Goal: Task Accomplishment & Management: Use online tool/utility

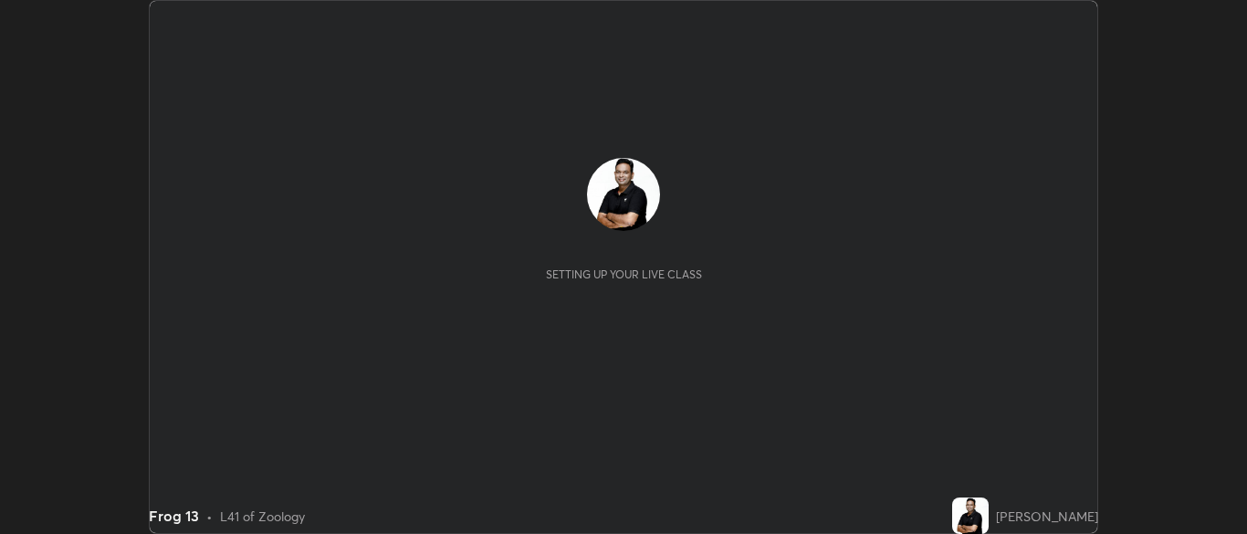
scroll to position [534, 1246]
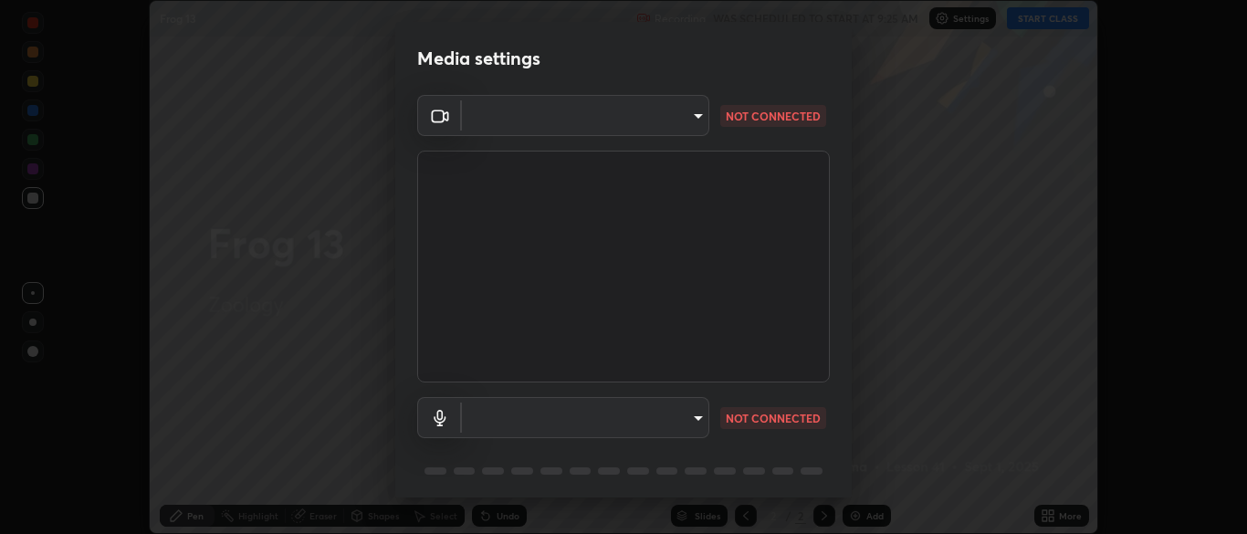
type input "cbd69d3ab31666e68bc16f5f2905db6189ec8135df4d15a94e2bba87772e1748"
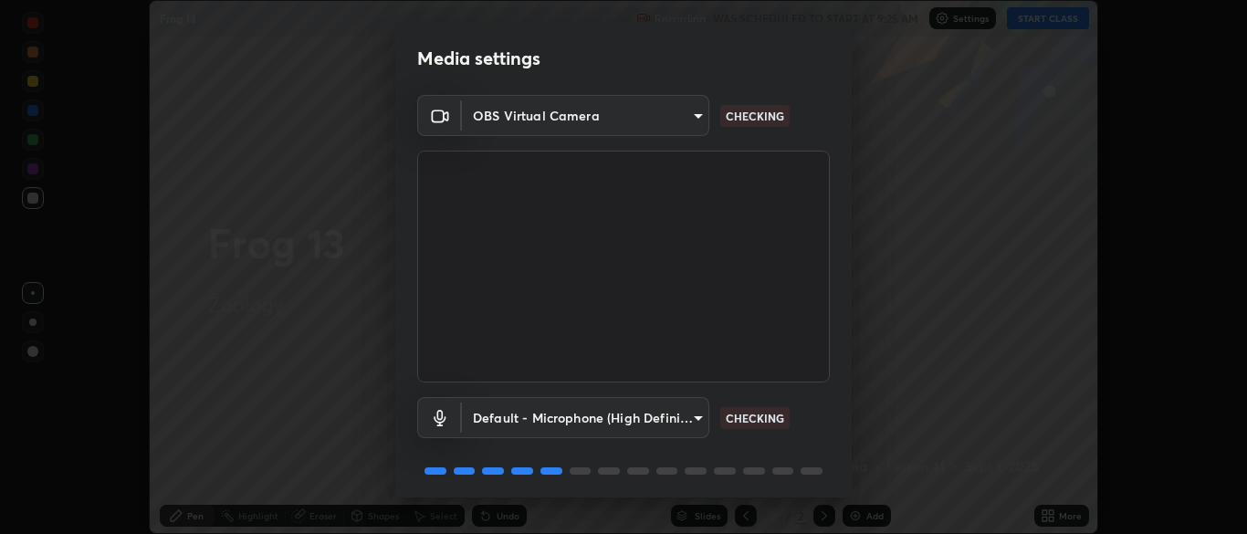
click at [689, 421] on body "Erase all Frog 13 Recording WAS SCHEDULED TO START AT 9:25 AM Settings START CL…" at bounding box center [623, 267] width 1247 height 534
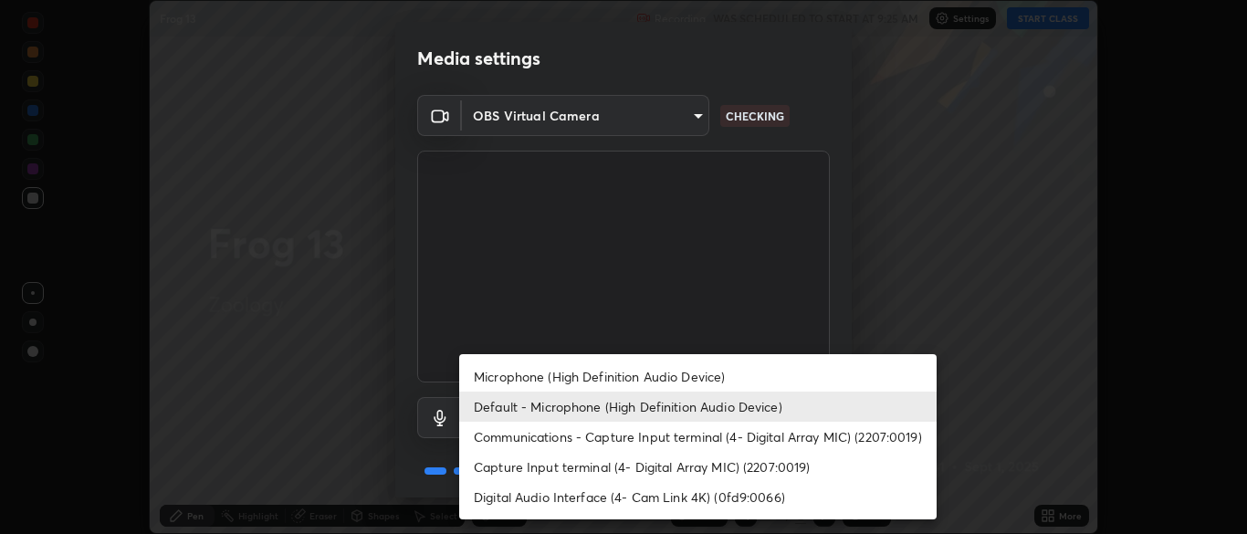
click at [657, 465] on li "Capture Input terminal (4- Digital Array MIC) (2207:0019)" at bounding box center [697, 467] width 477 height 30
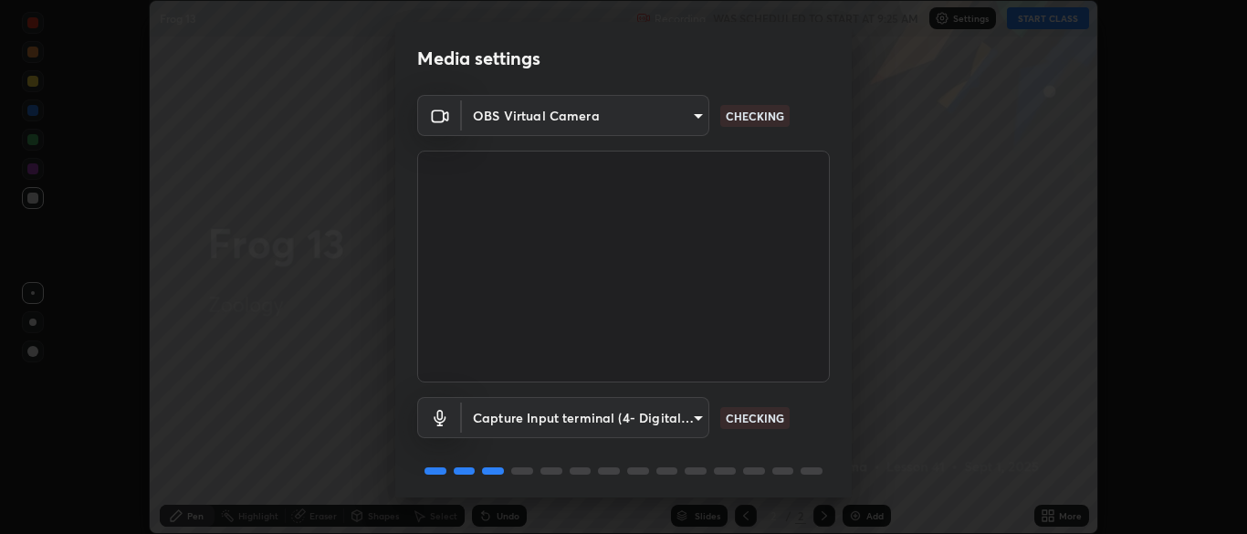
click at [674, 421] on body "Erase all Frog 13 Recording WAS SCHEDULED TO START AT 9:25 AM Settings START CL…" at bounding box center [623, 267] width 1247 height 534
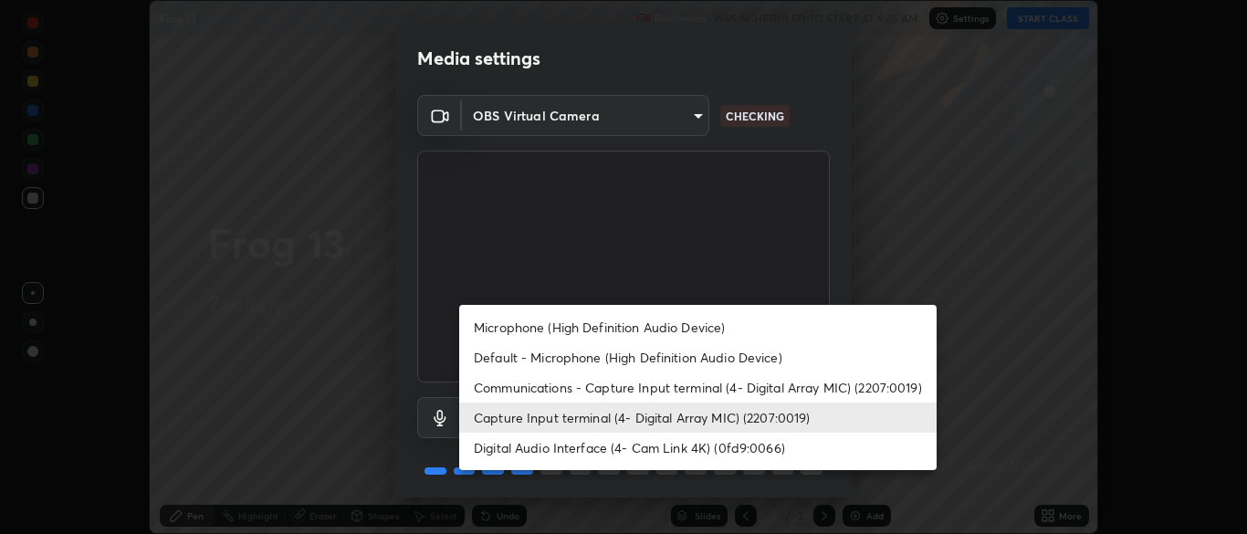
click at [641, 356] on li "Default - Microphone (High Definition Audio Device)" at bounding box center [697, 357] width 477 height 30
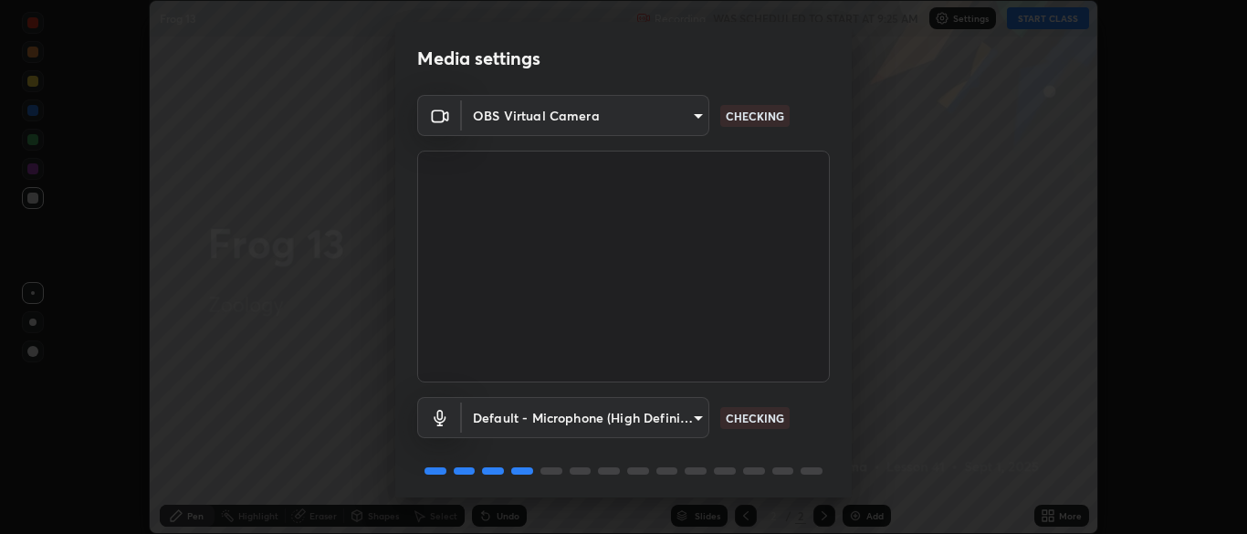
type input "default"
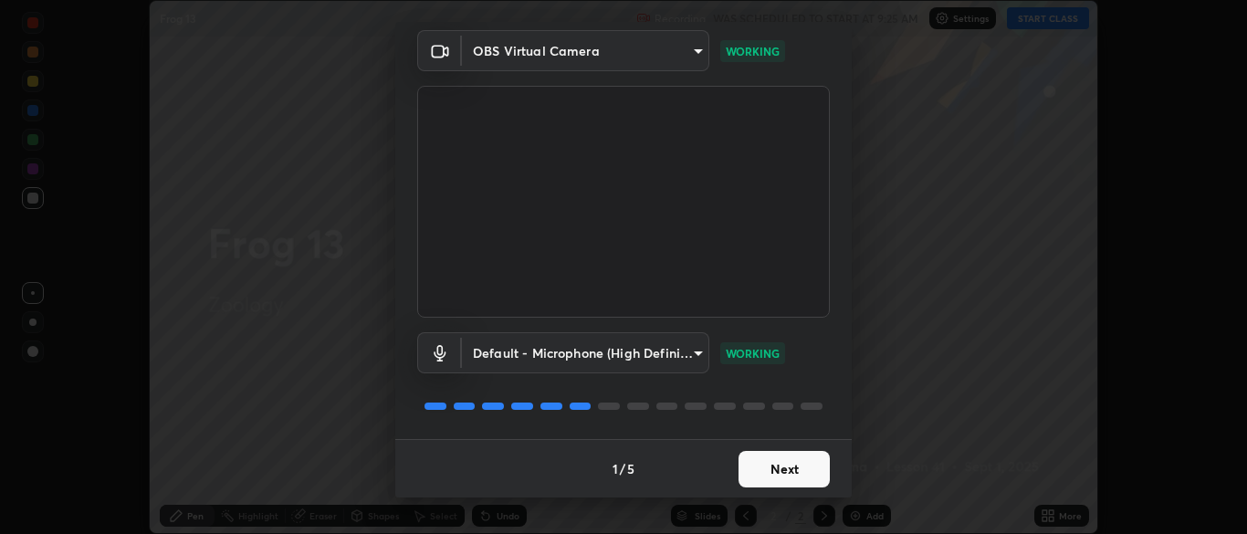
click at [802, 465] on button "Next" at bounding box center [783, 469] width 91 height 37
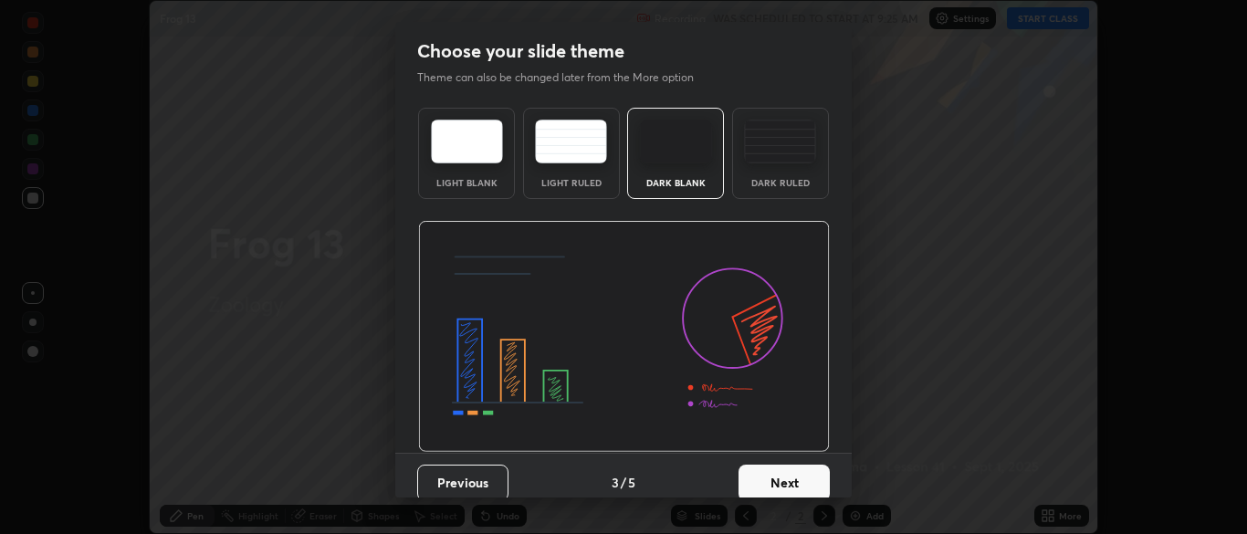
click at [812, 472] on button "Next" at bounding box center [783, 483] width 91 height 37
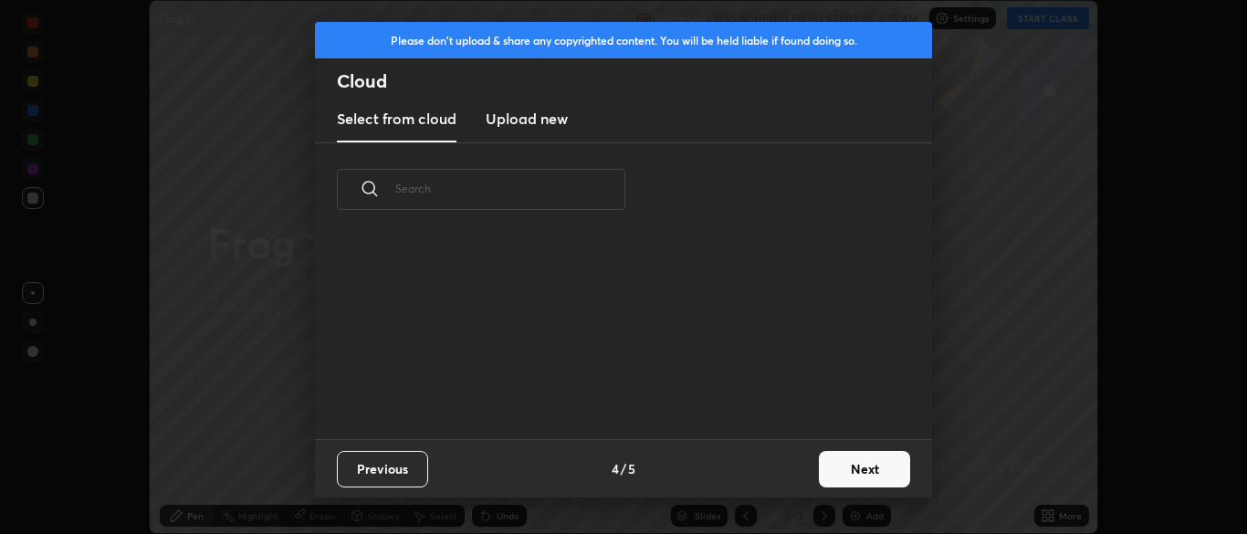
click at [835, 473] on button "Next" at bounding box center [864, 469] width 91 height 37
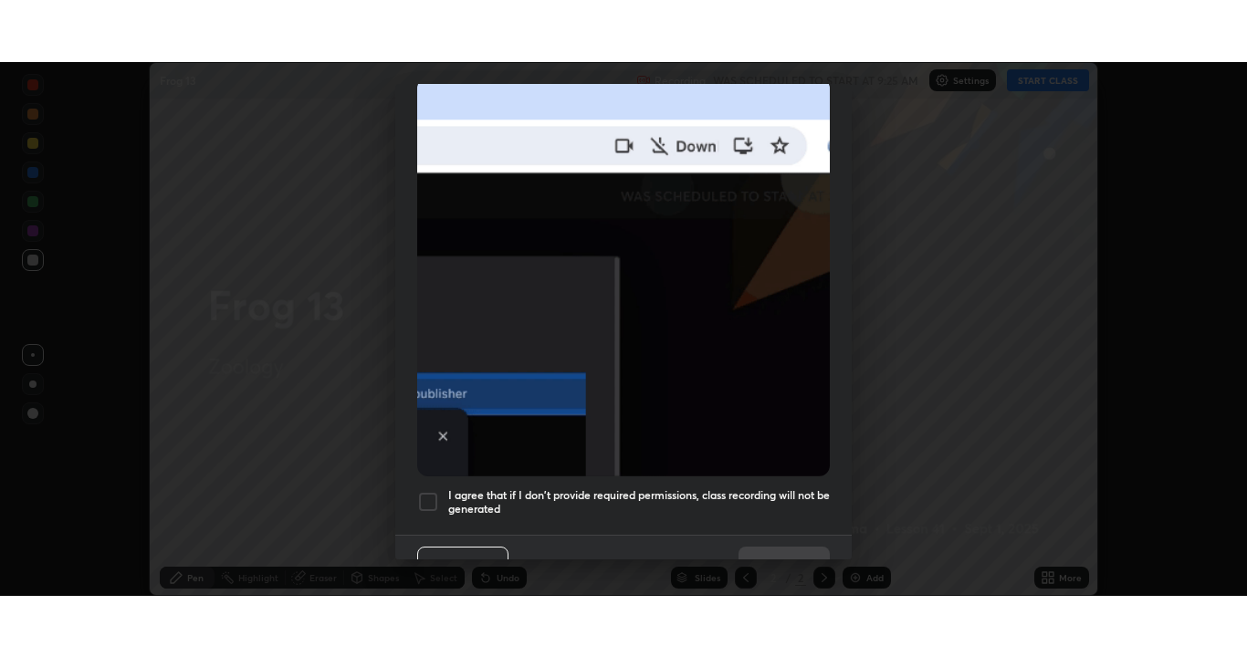
scroll to position [437, 0]
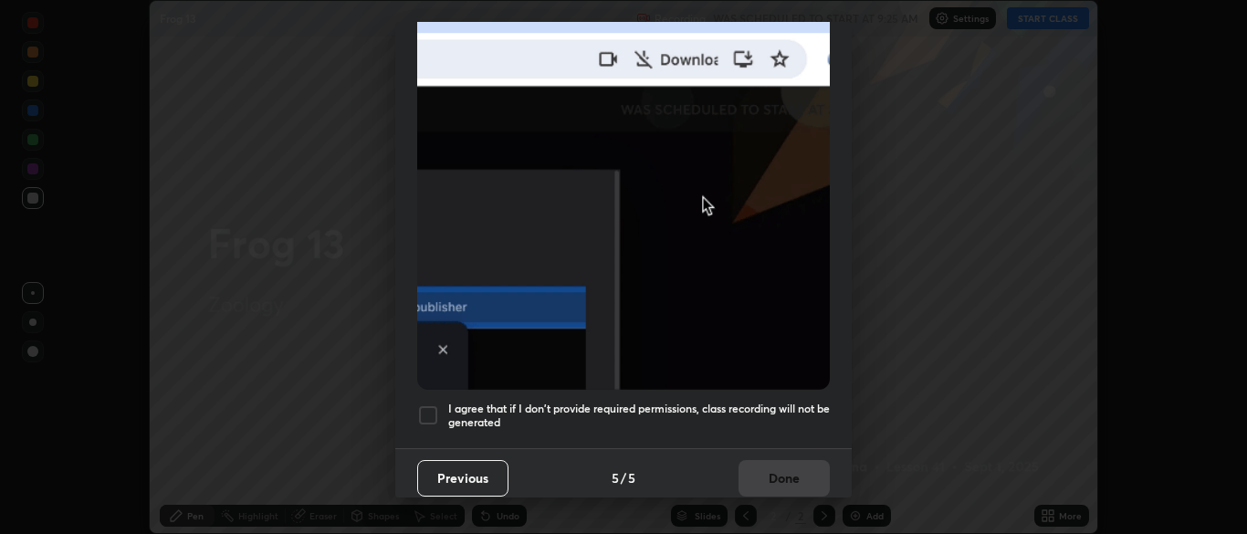
click at [430, 404] on div at bounding box center [428, 415] width 22 height 22
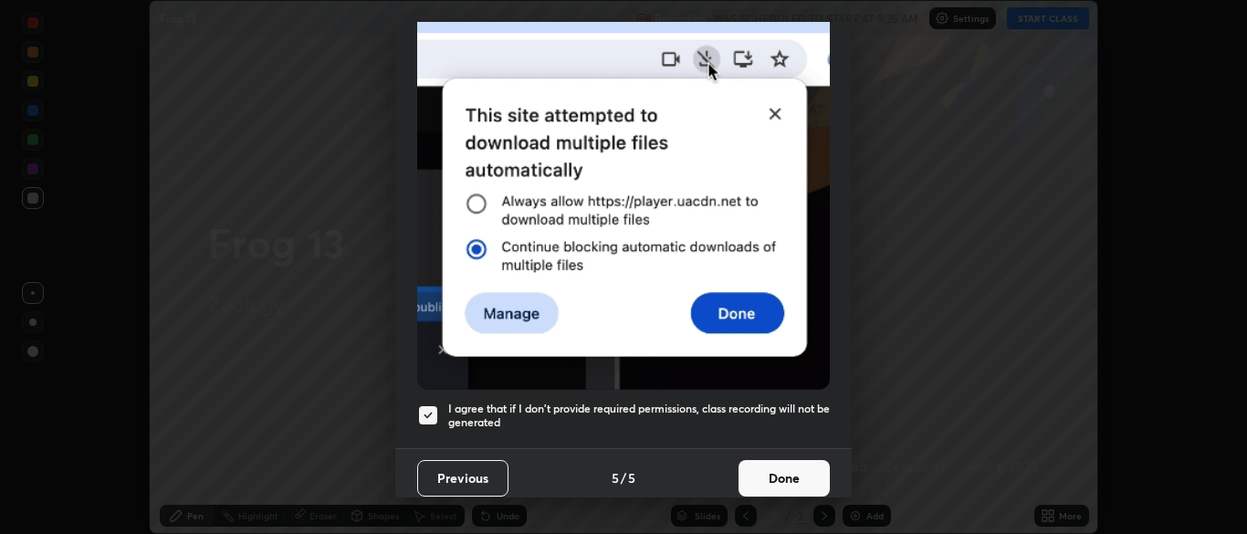
click at [793, 466] on button "Done" at bounding box center [783, 478] width 91 height 37
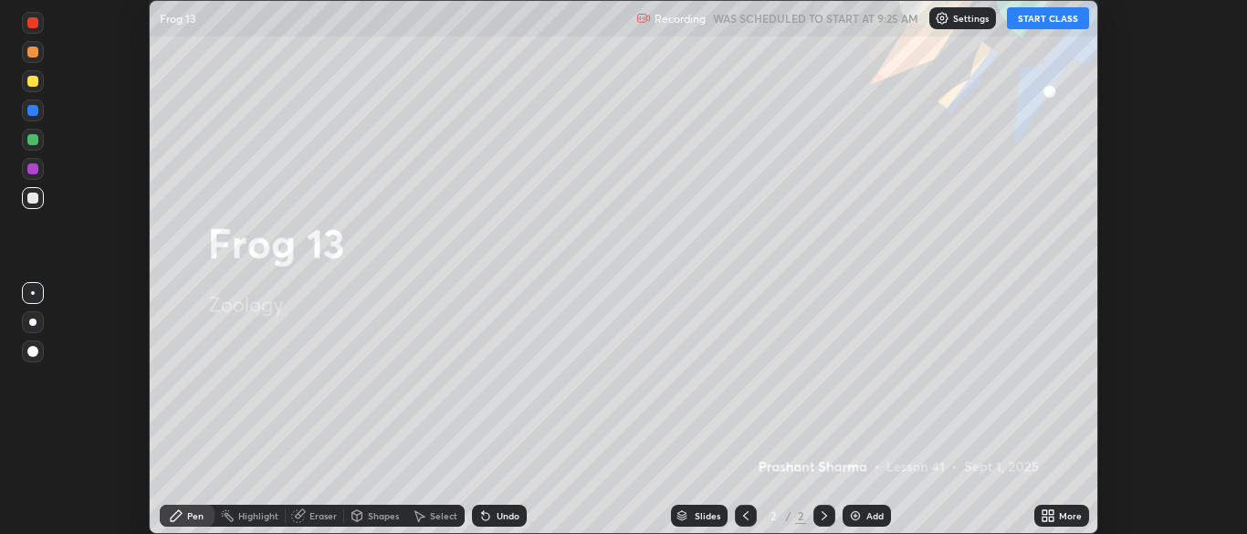
click at [1050, 512] on icon at bounding box center [1051, 512] width 5 height 5
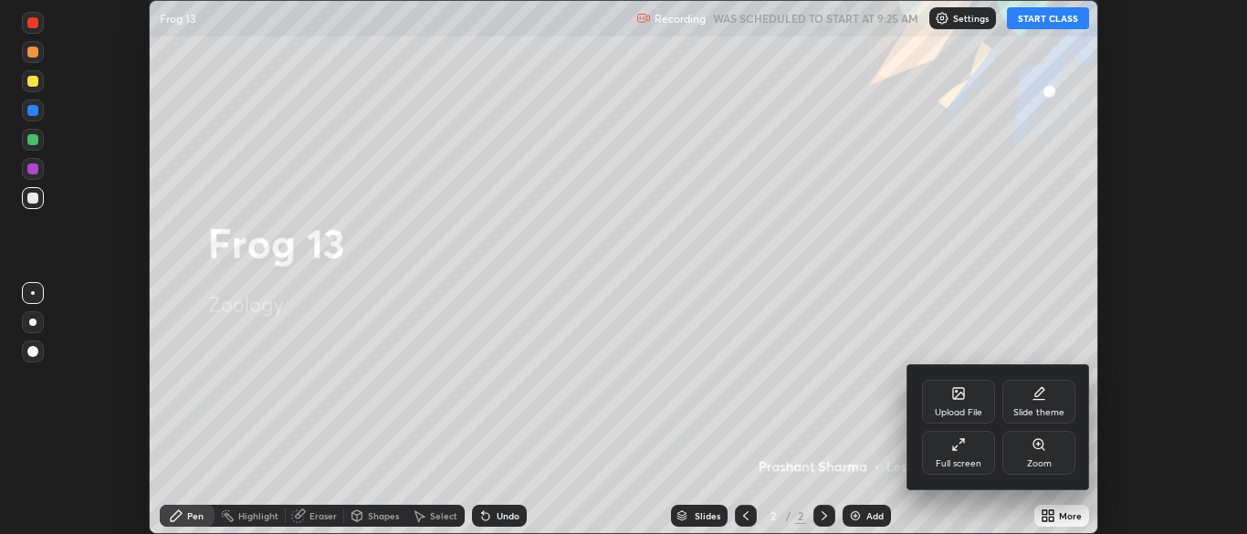
click at [1036, 395] on icon at bounding box center [1039, 391] width 9 height 9
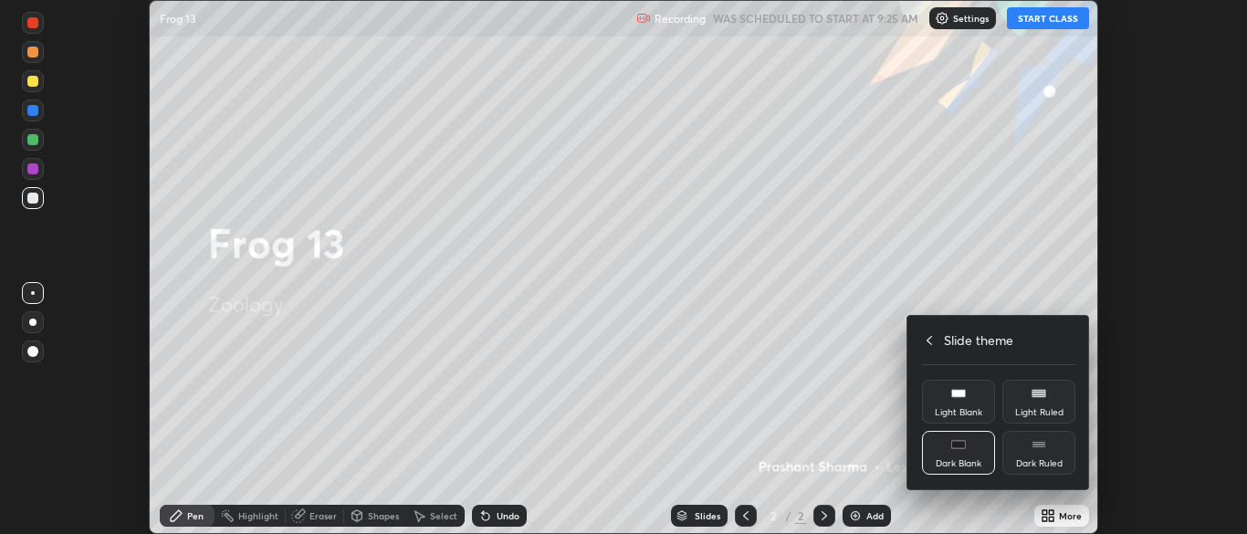
click at [956, 456] on div "Dark Blank" at bounding box center [958, 453] width 73 height 44
click at [954, 339] on h4 "Slide theme" at bounding box center [978, 339] width 69 height 19
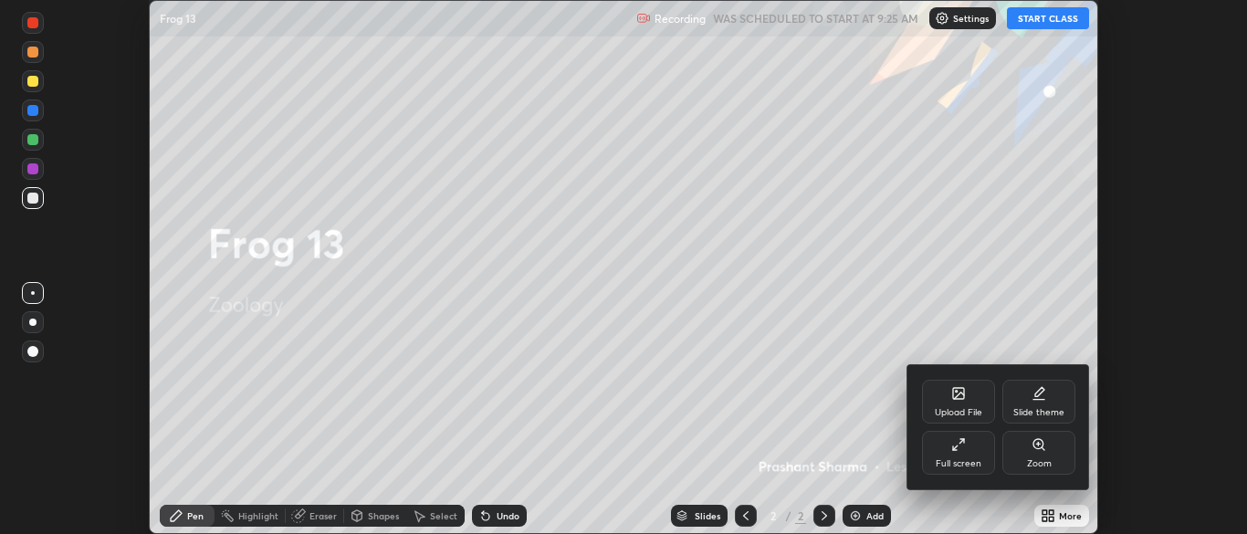
click at [963, 452] on div "Full screen" at bounding box center [958, 453] width 73 height 44
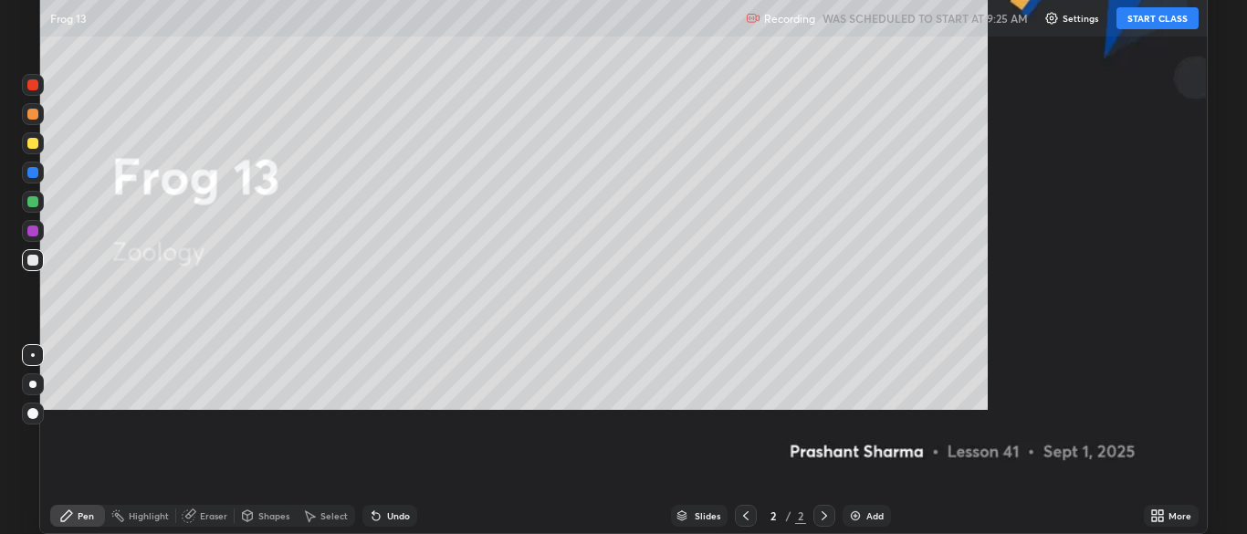
scroll to position [657, 1247]
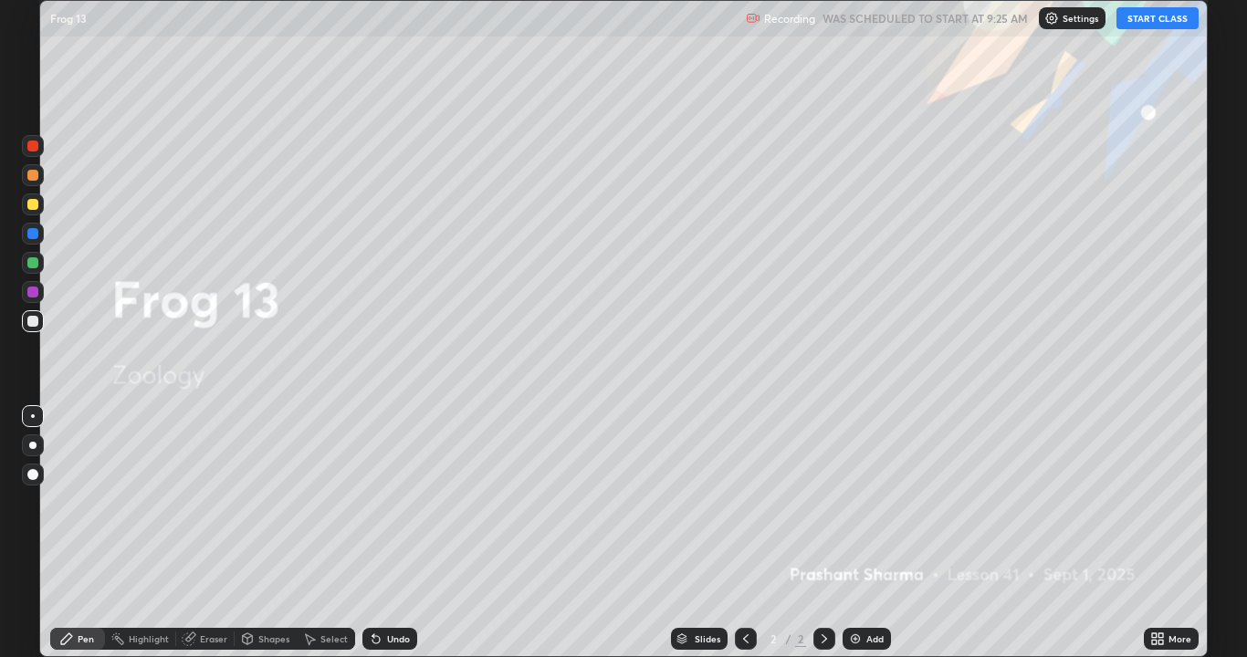
click at [870, 533] on div "Add" at bounding box center [874, 638] width 17 height 9
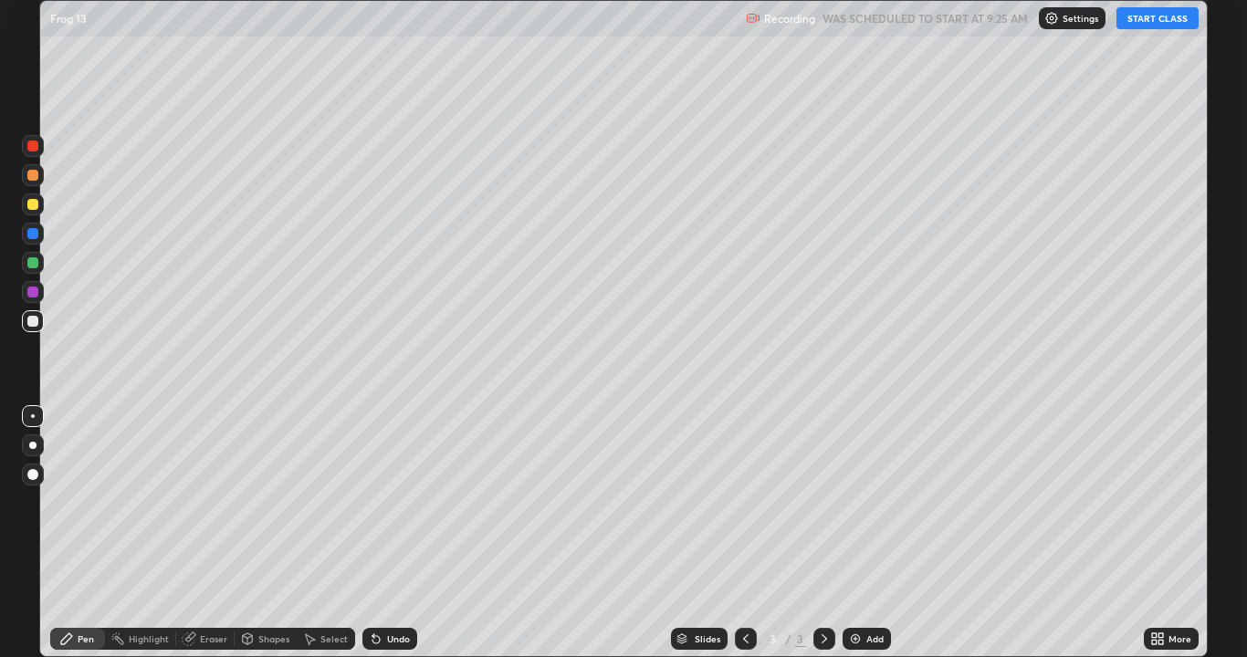
click at [1153, 23] on button "START CLASS" at bounding box center [1157, 18] width 82 height 22
click at [1154, 533] on icon at bounding box center [1154, 635] width 5 height 5
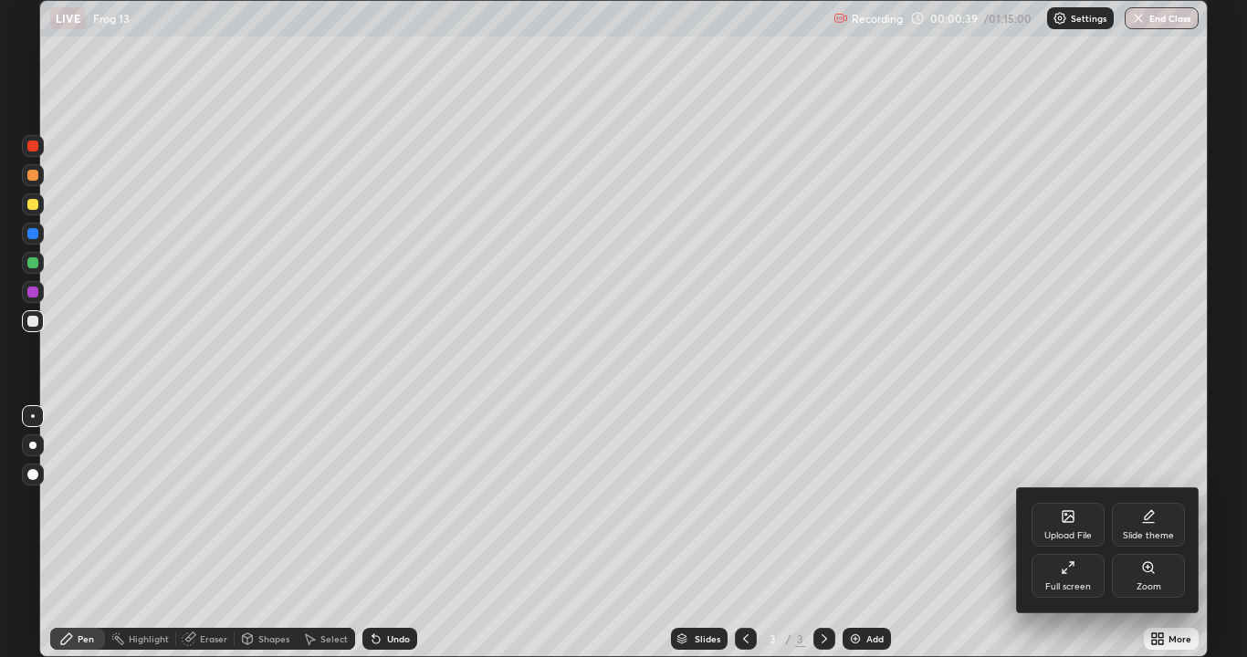
click at [1052, 533] on div "Full screen" at bounding box center [1067, 576] width 73 height 44
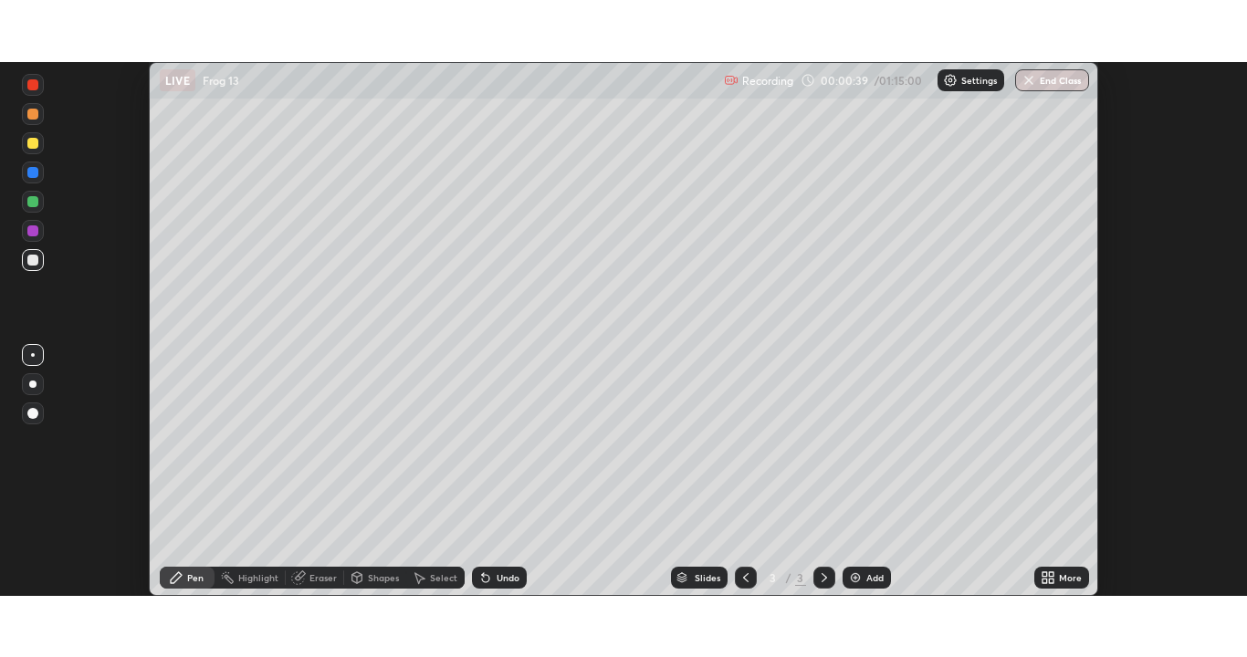
scroll to position [90730, 90018]
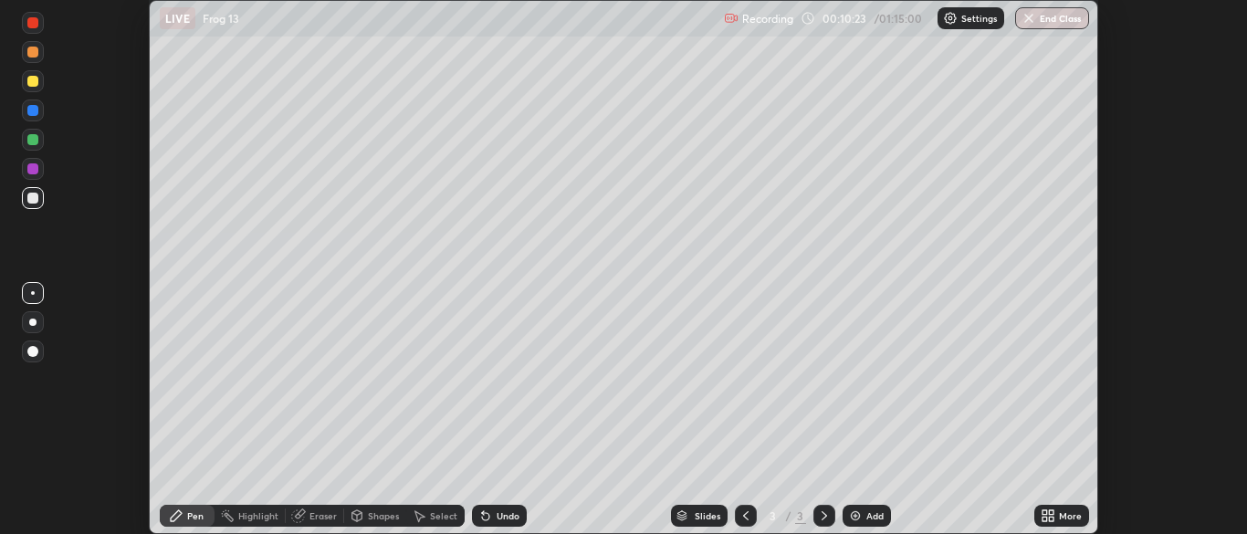
click at [185, 508] on div "Pen" at bounding box center [187, 516] width 55 height 22
click at [41, 85] on div at bounding box center [33, 81] width 22 height 22
click at [37, 141] on div at bounding box center [32, 139] width 11 height 11
click at [34, 89] on div at bounding box center [33, 81] width 22 height 22
click at [861, 508] on div "Add" at bounding box center [866, 516] width 48 height 22
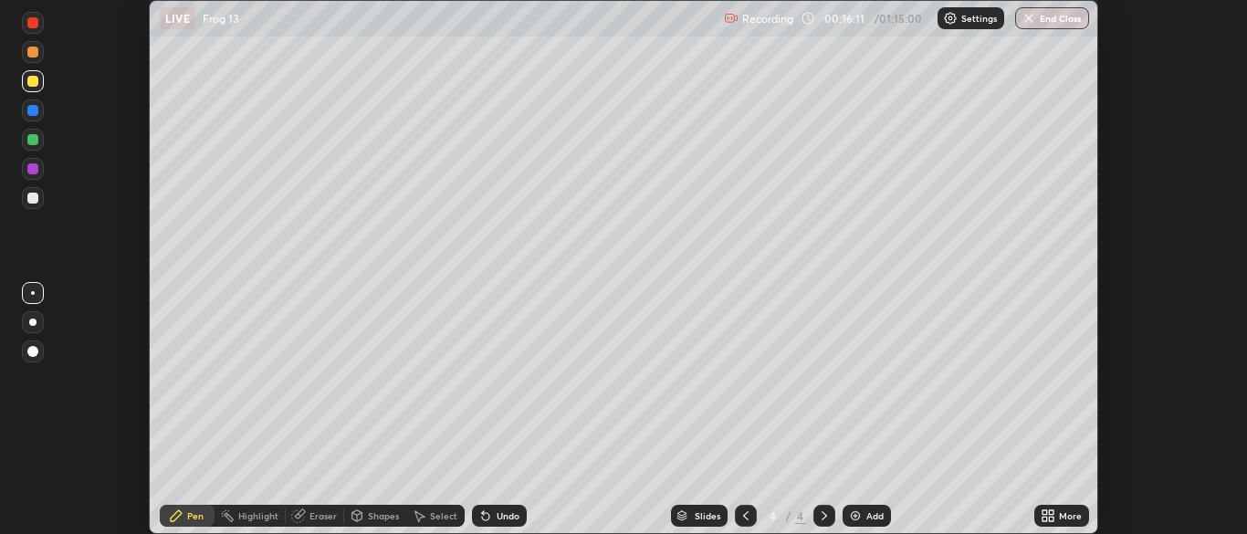
click at [180, 514] on icon at bounding box center [176, 515] width 11 height 11
click at [34, 193] on div at bounding box center [32, 198] width 11 height 11
click at [35, 350] on div at bounding box center [32, 351] width 11 height 11
click at [36, 83] on div at bounding box center [32, 81] width 11 height 11
click at [33, 293] on div at bounding box center [33, 293] width 4 height 4
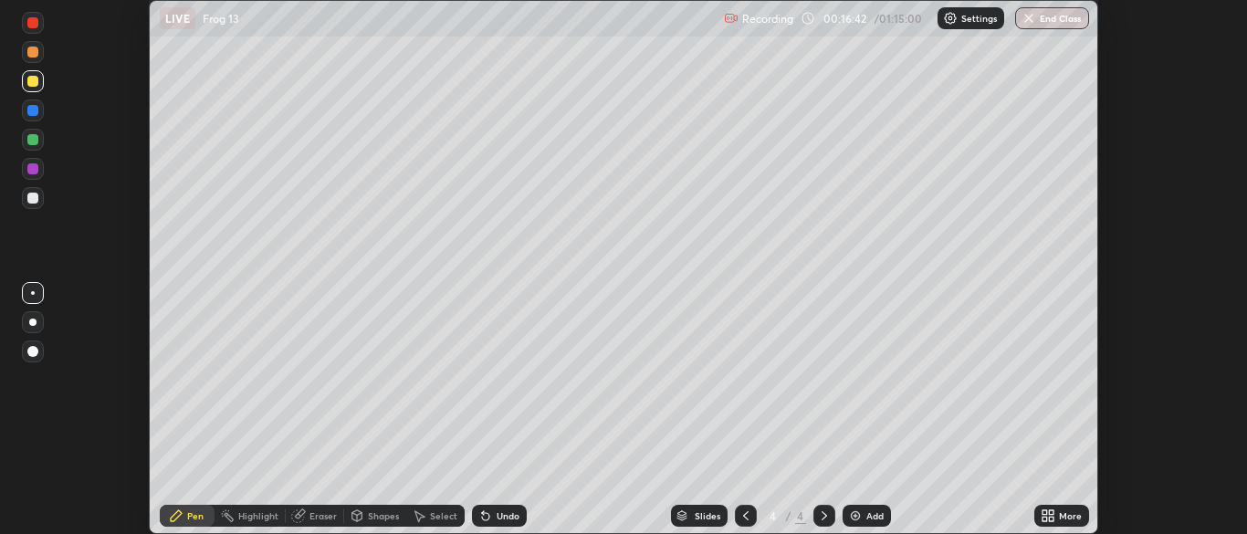
click at [37, 141] on div at bounding box center [32, 139] width 11 height 11
click at [855, 515] on img at bounding box center [855, 515] width 15 height 15
click at [1041, 514] on icon at bounding box center [1047, 515] width 15 height 15
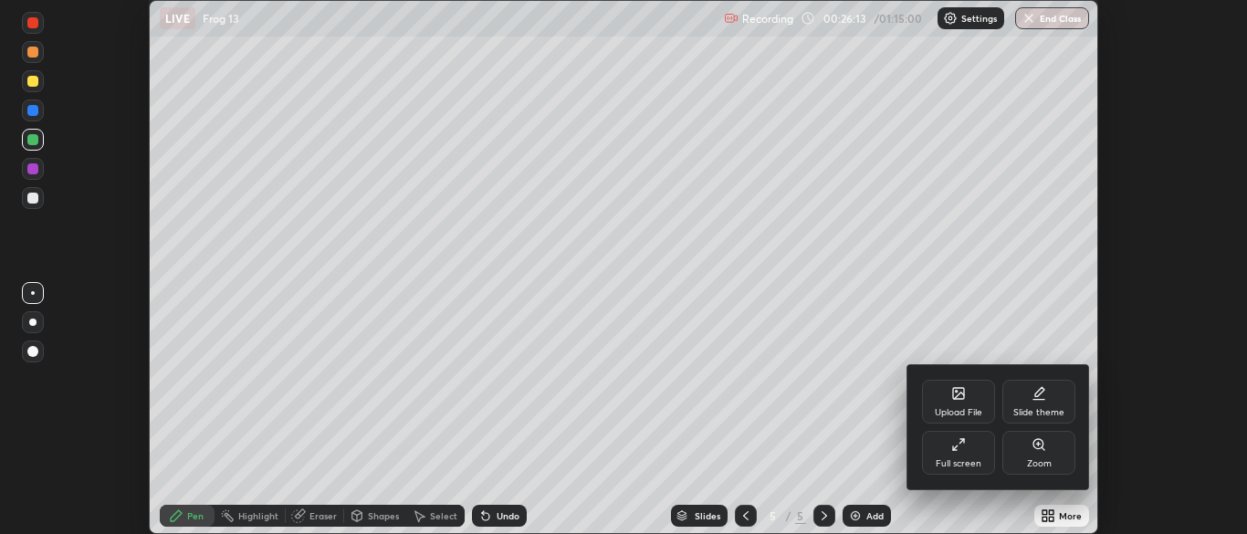
click at [959, 454] on div "Full screen" at bounding box center [958, 453] width 73 height 44
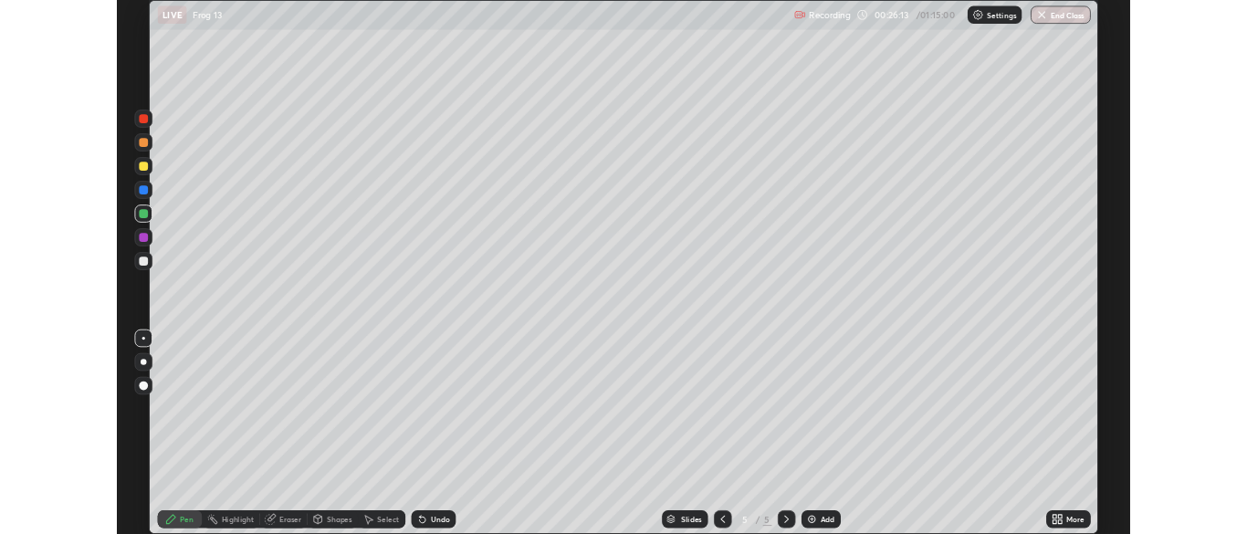
scroll to position [657, 1247]
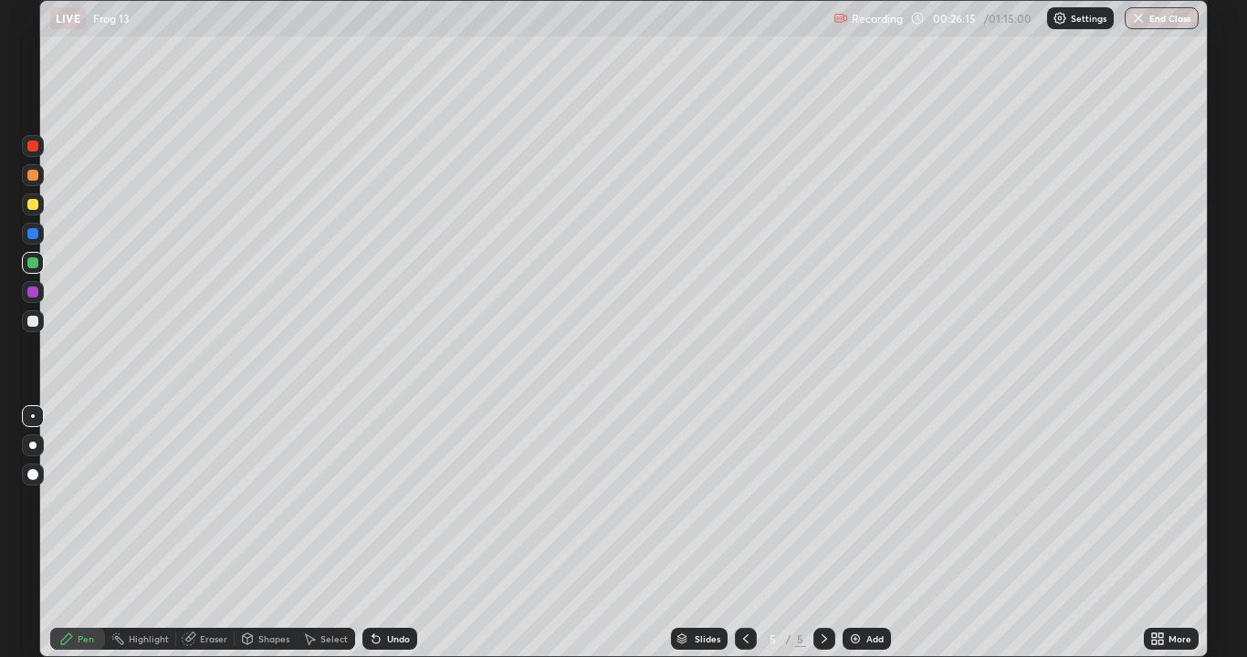
click at [32, 204] on div at bounding box center [32, 204] width 11 height 11
click at [31, 288] on div at bounding box center [32, 292] width 11 height 11
click at [31, 472] on div at bounding box center [32, 474] width 11 height 11
click at [32, 172] on div at bounding box center [32, 175] width 11 height 11
click at [46, 353] on div "Erase all" at bounding box center [33, 329] width 44 height 584
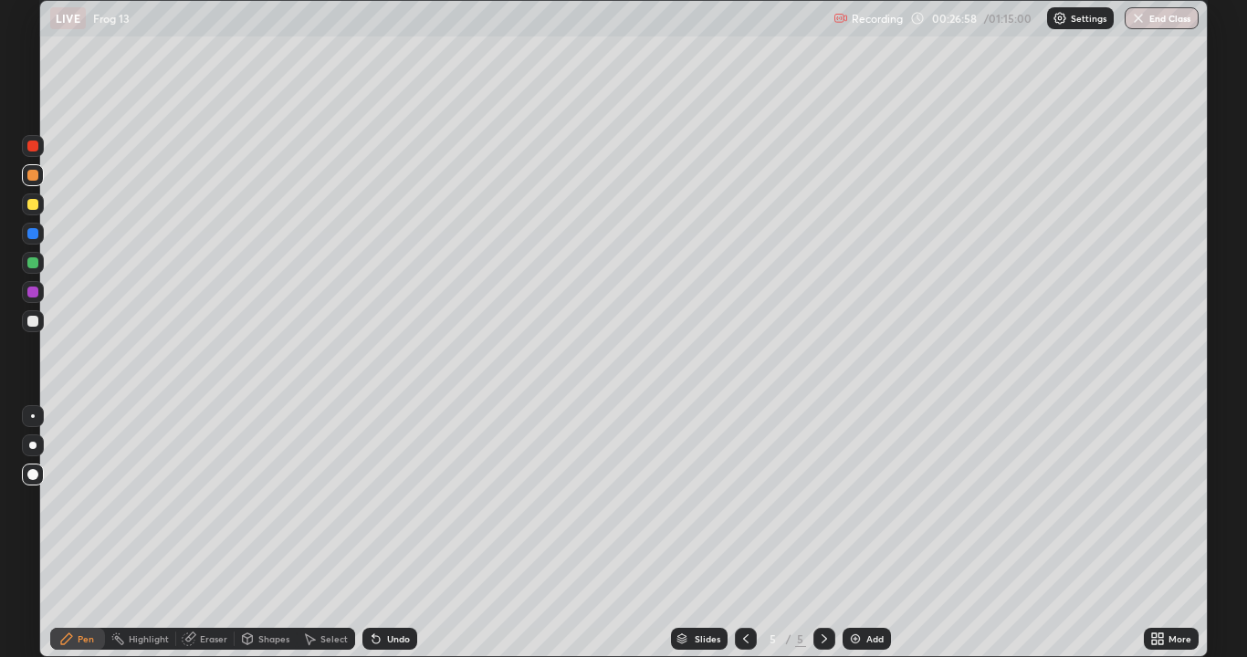
click at [211, 533] on div "Eraser" at bounding box center [205, 639] width 58 height 22
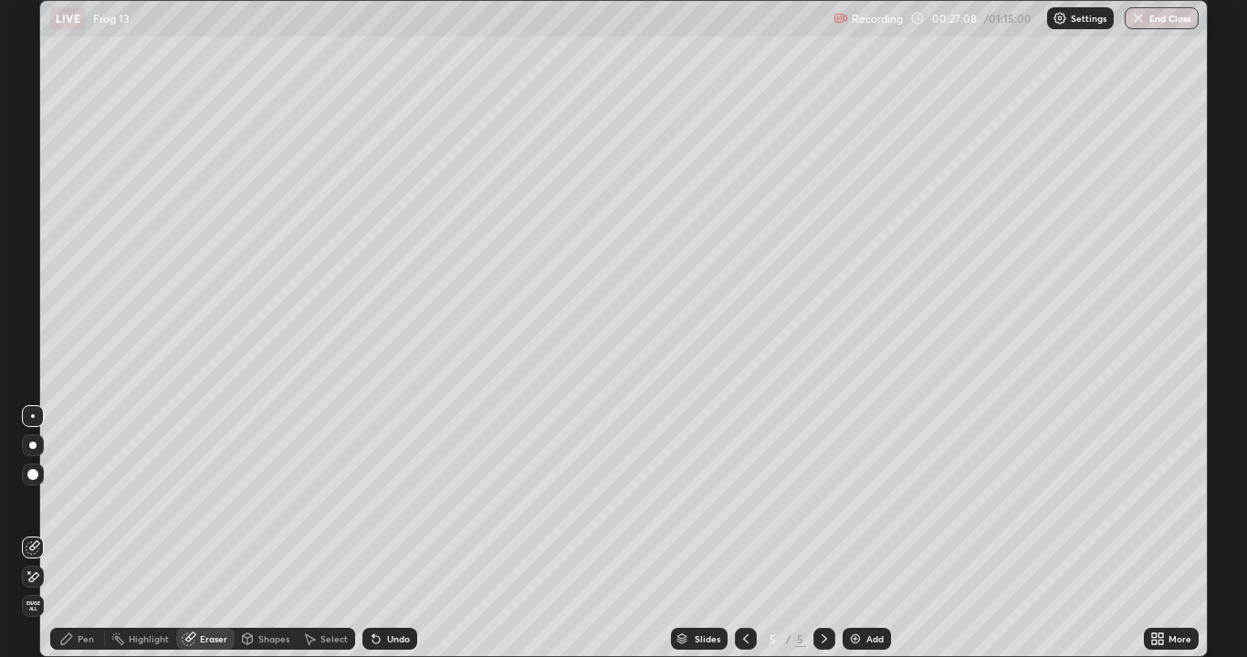
click at [205, 533] on div "Eraser" at bounding box center [213, 638] width 27 height 9
click at [79, 533] on div "Pen" at bounding box center [86, 638] width 16 height 9
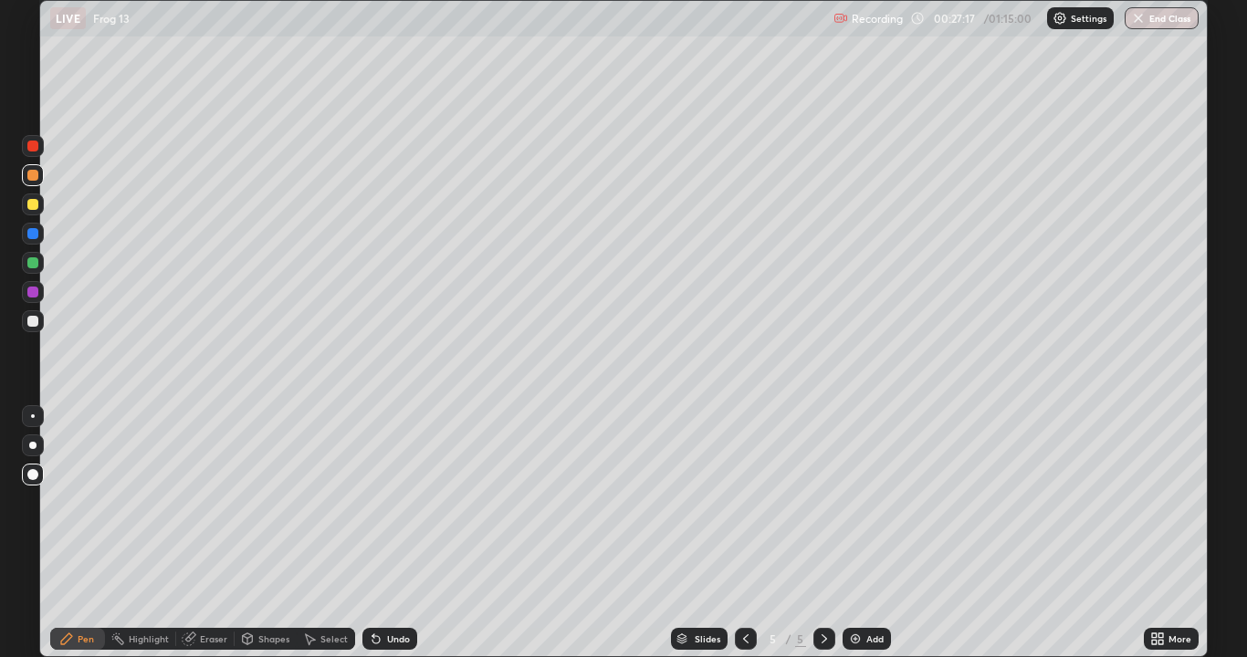
click at [327, 533] on div "Select" at bounding box center [333, 638] width 27 height 9
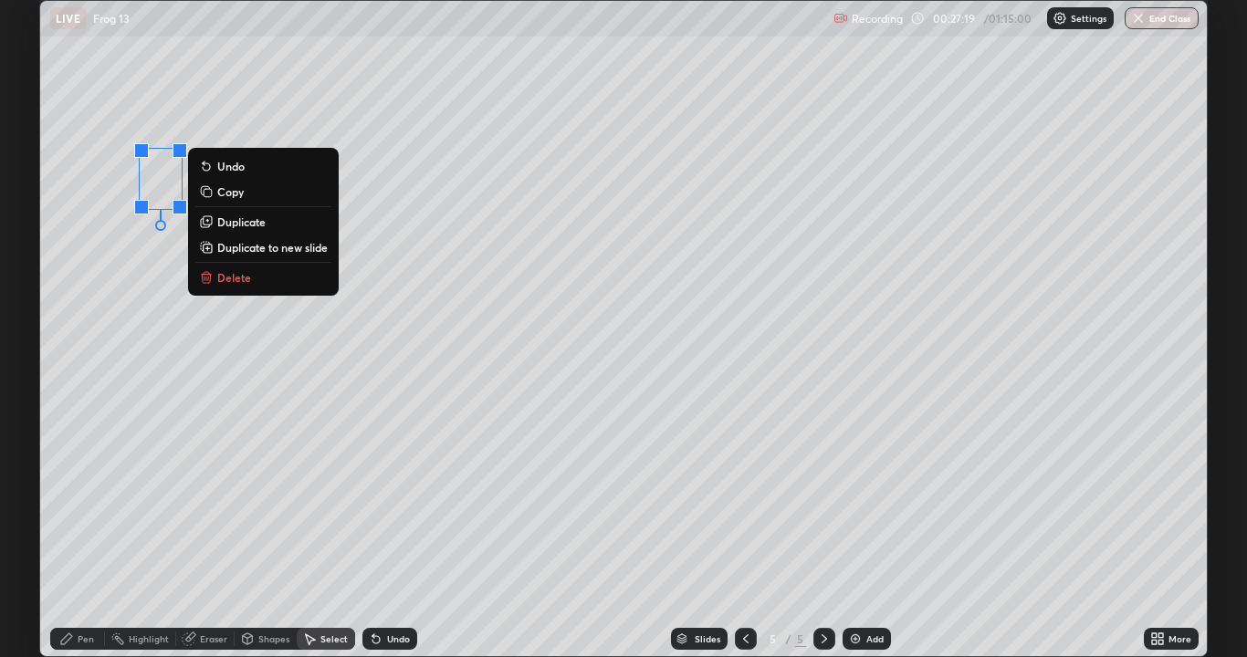
click at [236, 194] on p "Copy" at bounding box center [230, 191] width 26 height 15
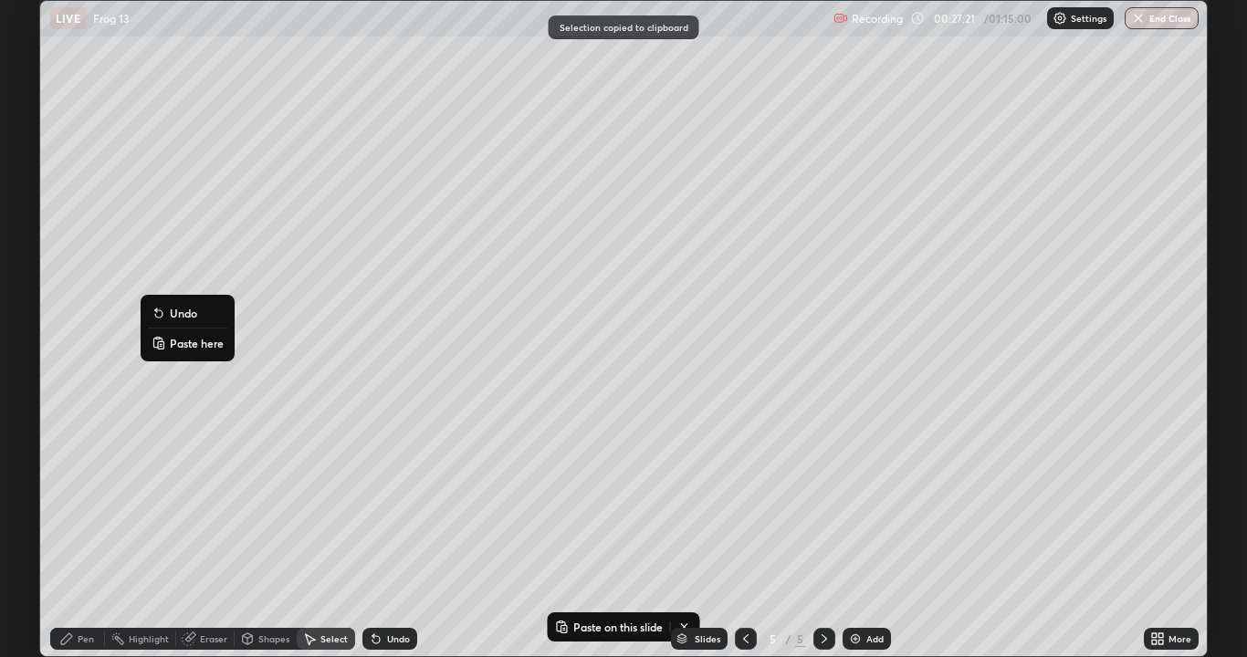
click at [192, 348] on p "Paste here" at bounding box center [197, 343] width 54 height 15
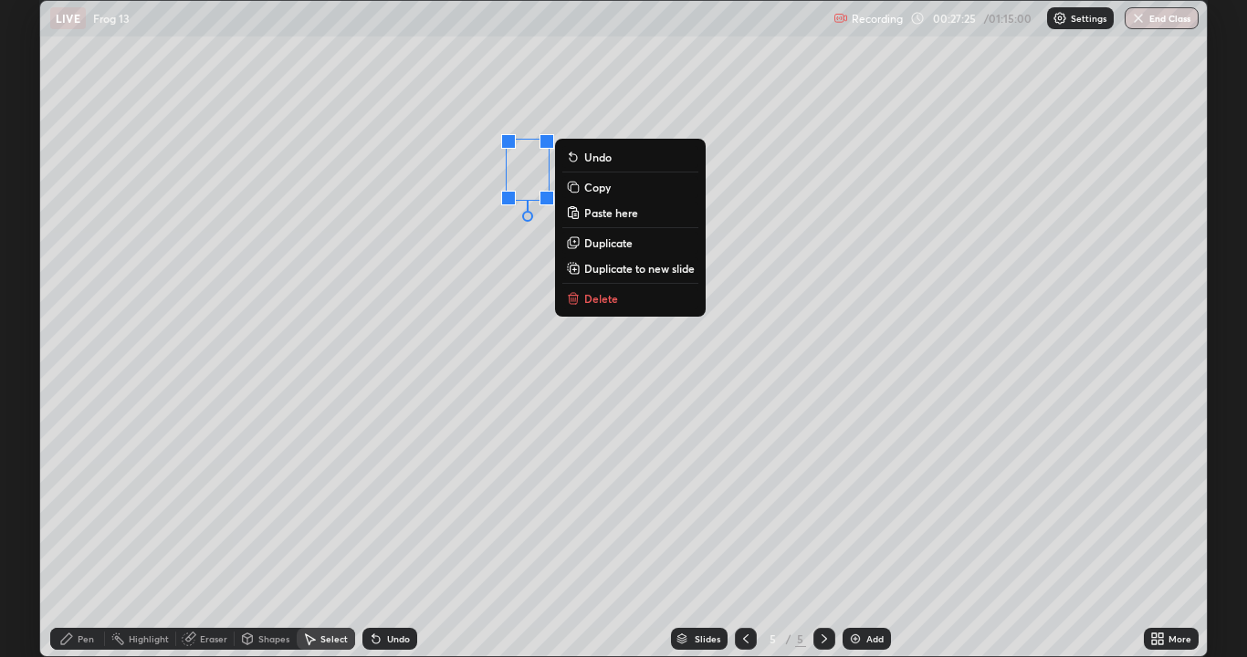
click at [402, 373] on div "0 ° Undo Copy Paste here Duplicate Duplicate to new slide Delete" at bounding box center [623, 328] width 1166 height 655
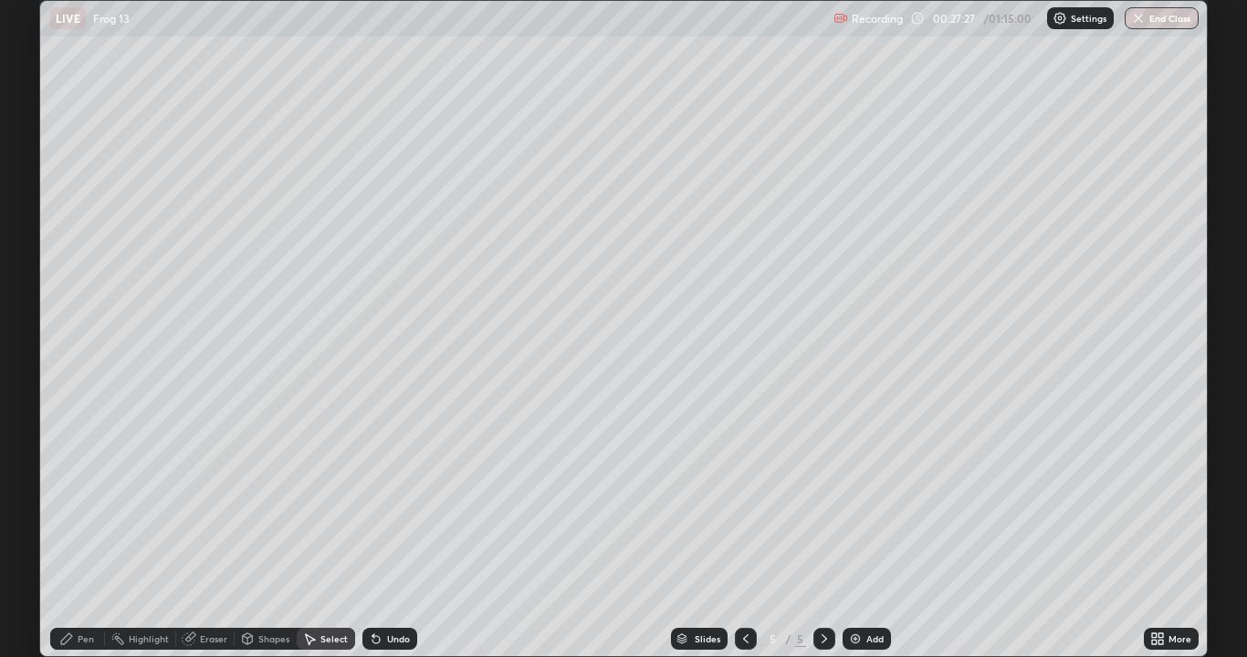
click at [92, 533] on div "Pen" at bounding box center [86, 638] width 16 height 9
click at [31, 261] on div at bounding box center [32, 262] width 11 height 11
click at [32, 292] on div at bounding box center [32, 292] width 11 height 11
click at [334, 533] on div "Select" at bounding box center [333, 638] width 27 height 9
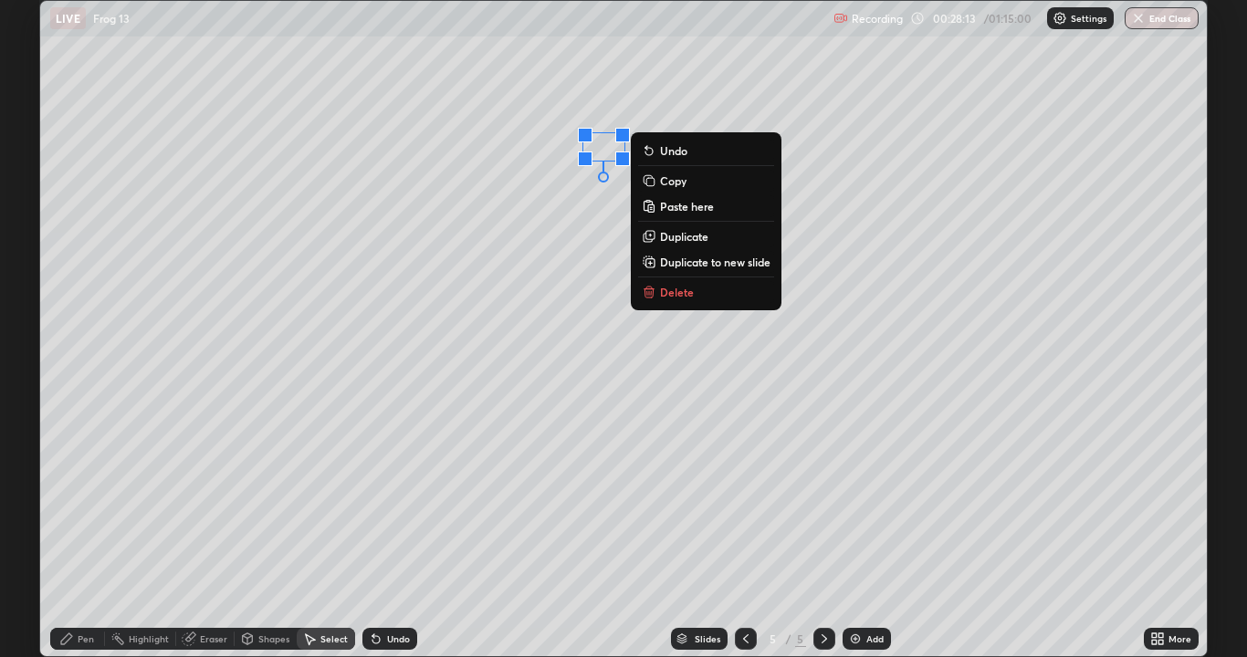
click at [505, 305] on div "0 ° Undo Copy Paste here Duplicate Duplicate to new slide Delete" at bounding box center [623, 328] width 1166 height 655
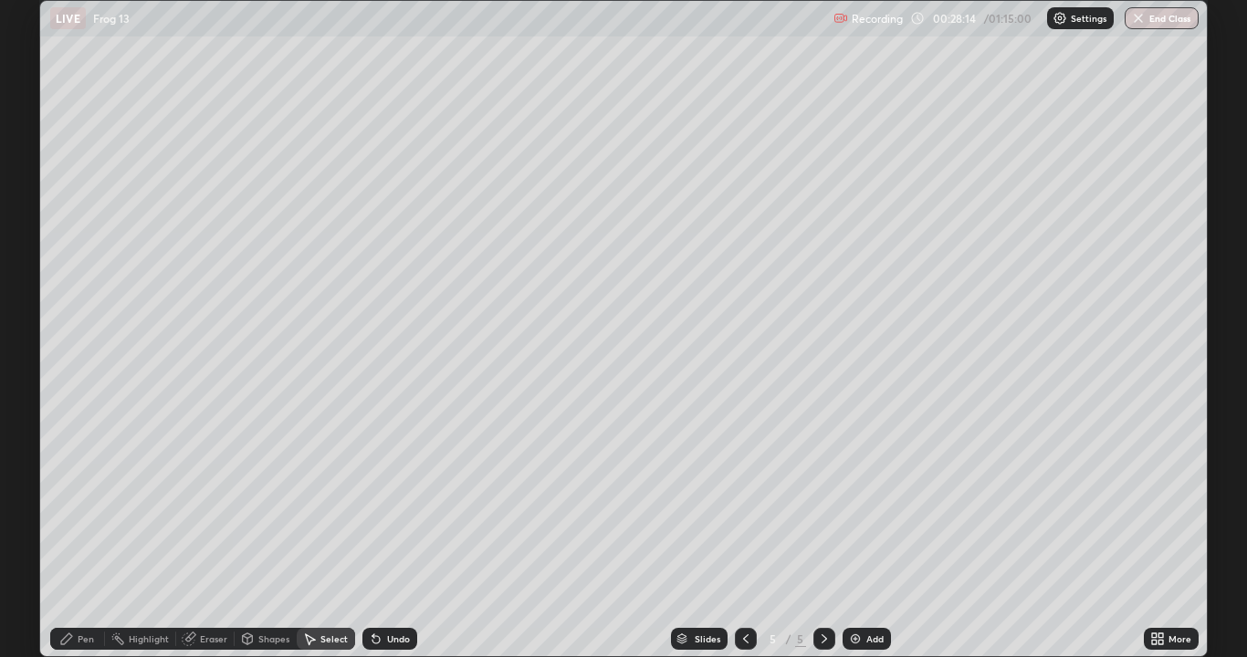
click at [72, 533] on icon at bounding box center [66, 639] width 15 height 15
click at [30, 292] on div at bounding box center [32, 292] width 11 height 11
click at [34, 264] on div at bounding box center [32, 262] width 11 height 11
click at [30, 321] on div at bounding box center [32, 321] width 11 height 11
click at [33, 204] on div at bounding box center [32, 204] width 11 height 11
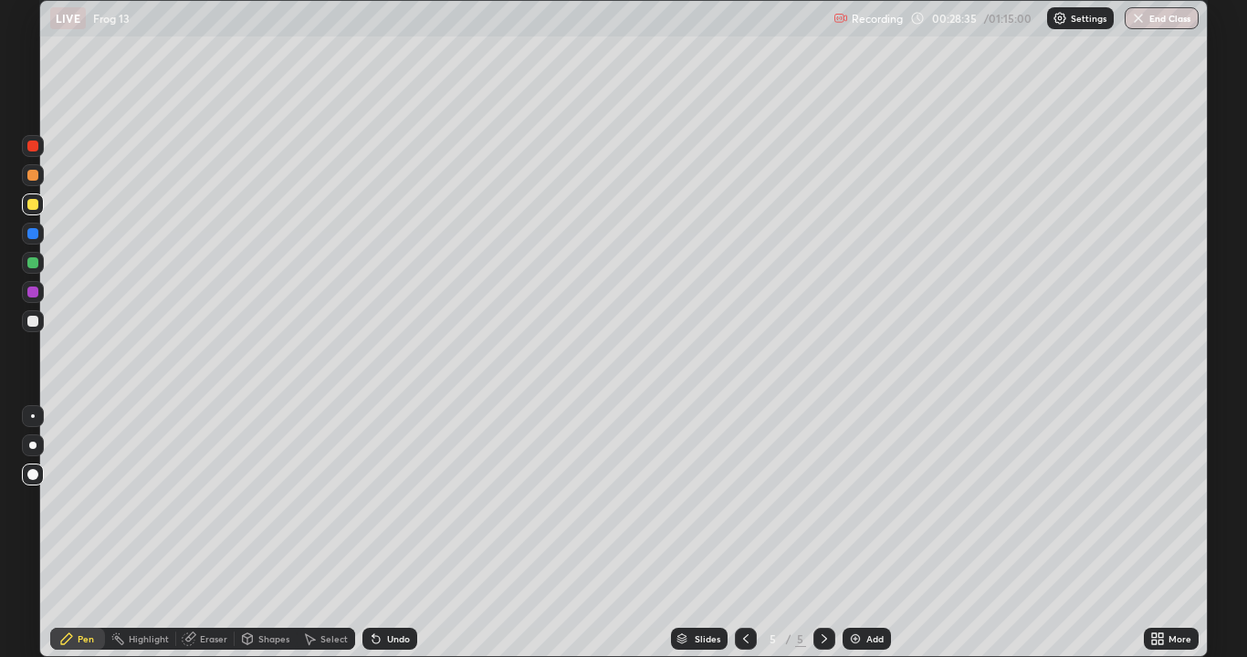
click at [33, 416] on div at bounding box center [33, 416] width 4 height 4
click at [34, 264] on div at bounding box center [32, 262] width 11 height 11
click at [33, 471] on div at bounding box center [32, 474] width 11 height 11
click at [214, 533] on div "Eraser" at bounding box center [213, 638] width 27 height 9
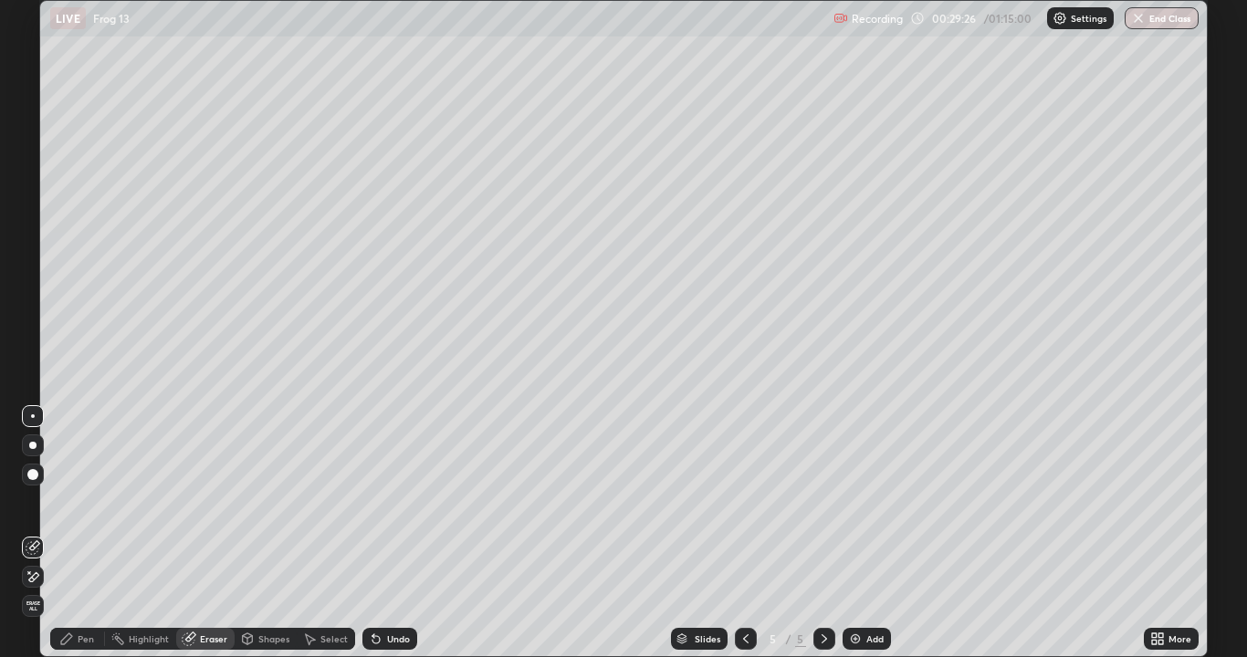
click at [70, 533] on icon at bounding box center [66, 639] width 15 height 15
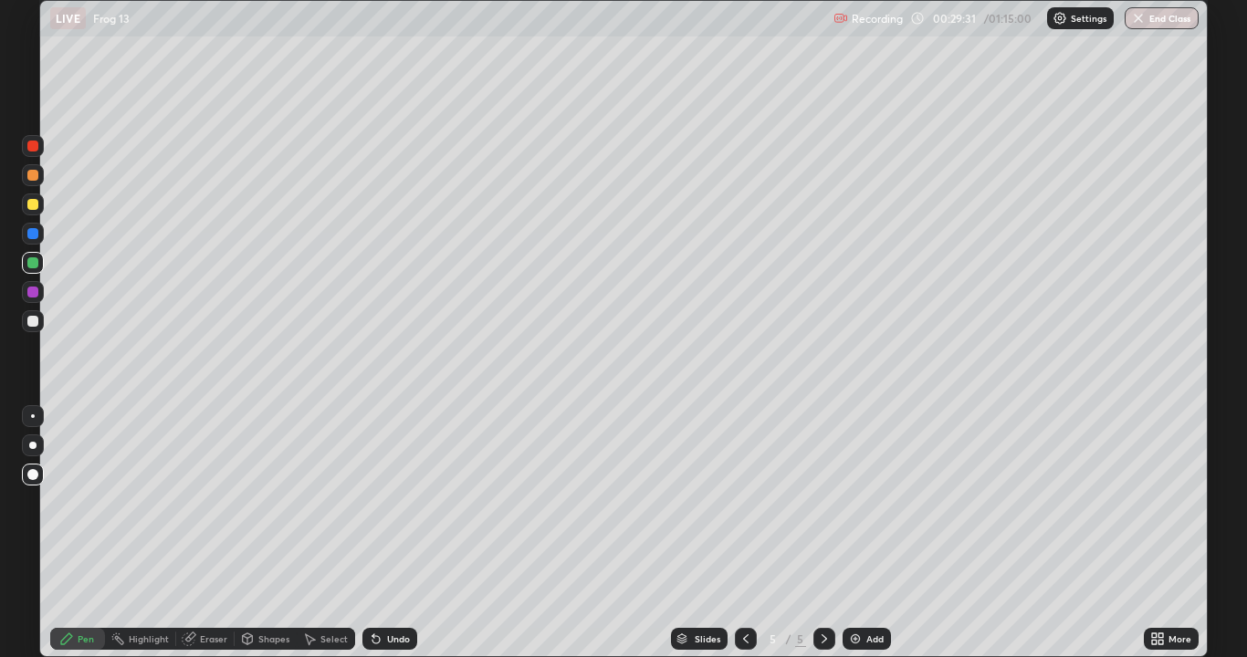
click at [214, 533] on div "Eraser" at bounding box center [213, 638] width 27 height 9
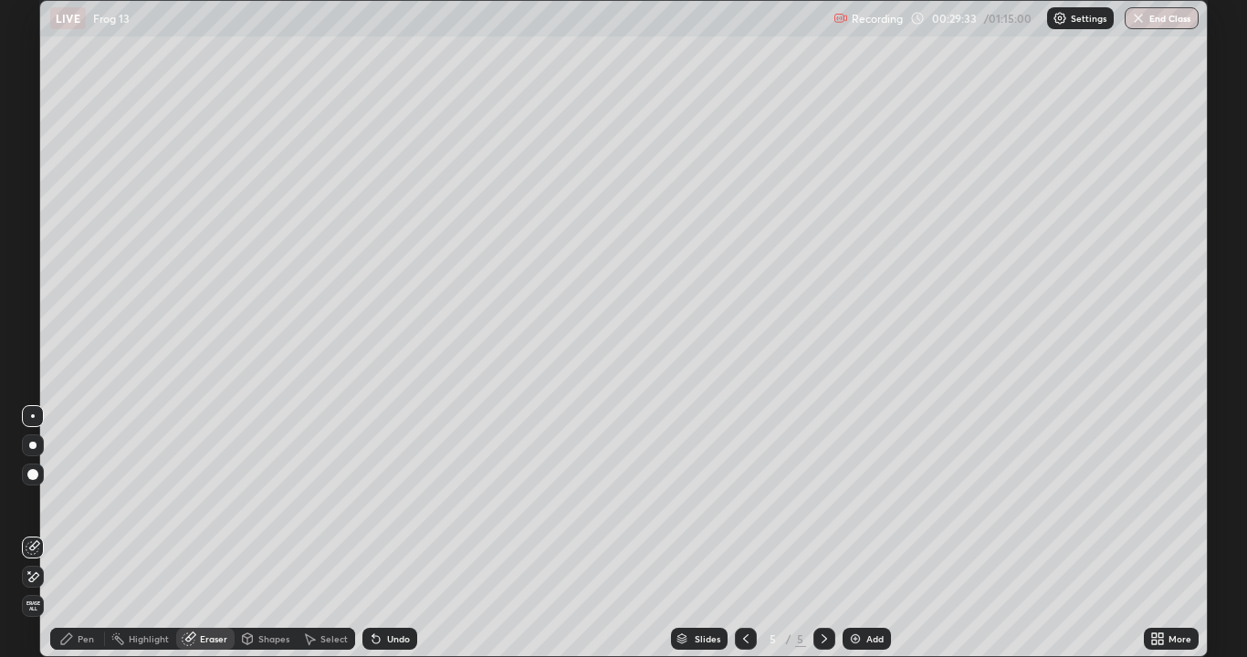
click at [80, 533] on div "Pen" at bounding box center [86, 638] width 16 height 9
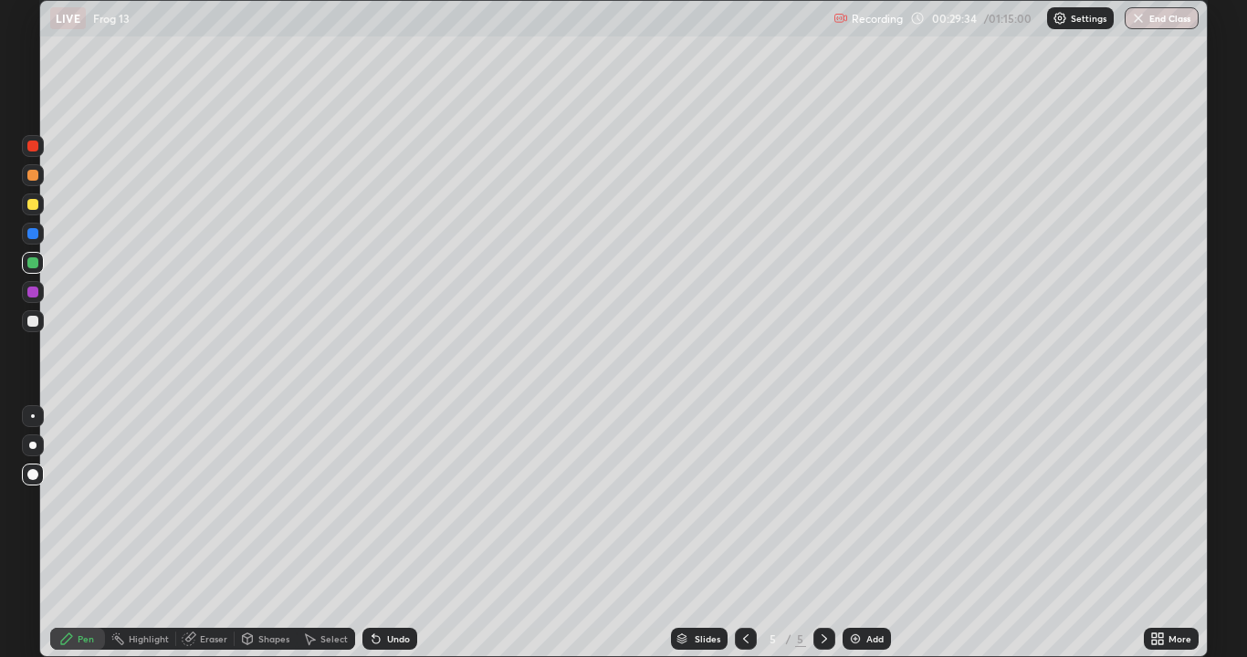
click at [28, 207] on div at bounding box center [32, 204] width 11 height 11
click at [31, 408] on div at bounding box center [33, 416] width 22 height 22
click at [197, 533] on div "Eraser" at bounding box center [205, 639] width 58 height 22
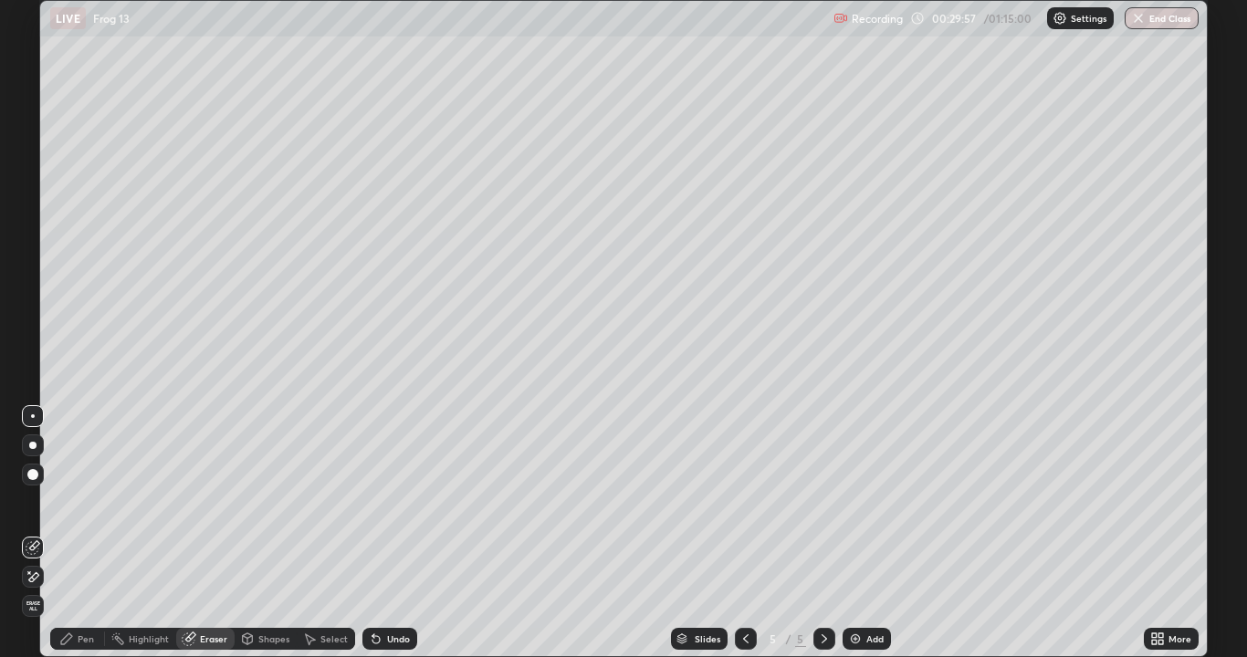
click at [81, 533] on div "Pen" at bounding box center [86, 638] width 16 height 9
click at [31, 179] on div at bounding box center [32, 175] width 11 height 11
click at [336, 533] on div "Select" at bounding box center [333, 638] width 27 height 9
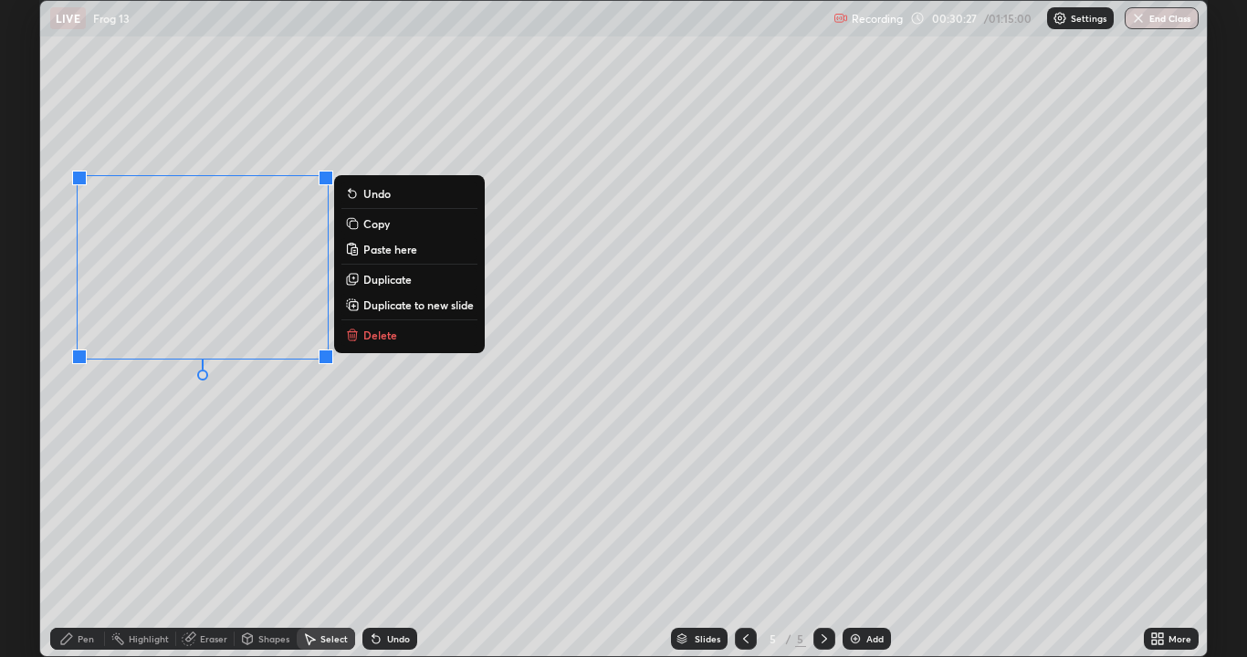
click at [199, 454] on div "0 ° Undo Copy Paste here Duplicate Duplicate to new slide Delete" at bounding box center [623, 328] width 1166 height 655
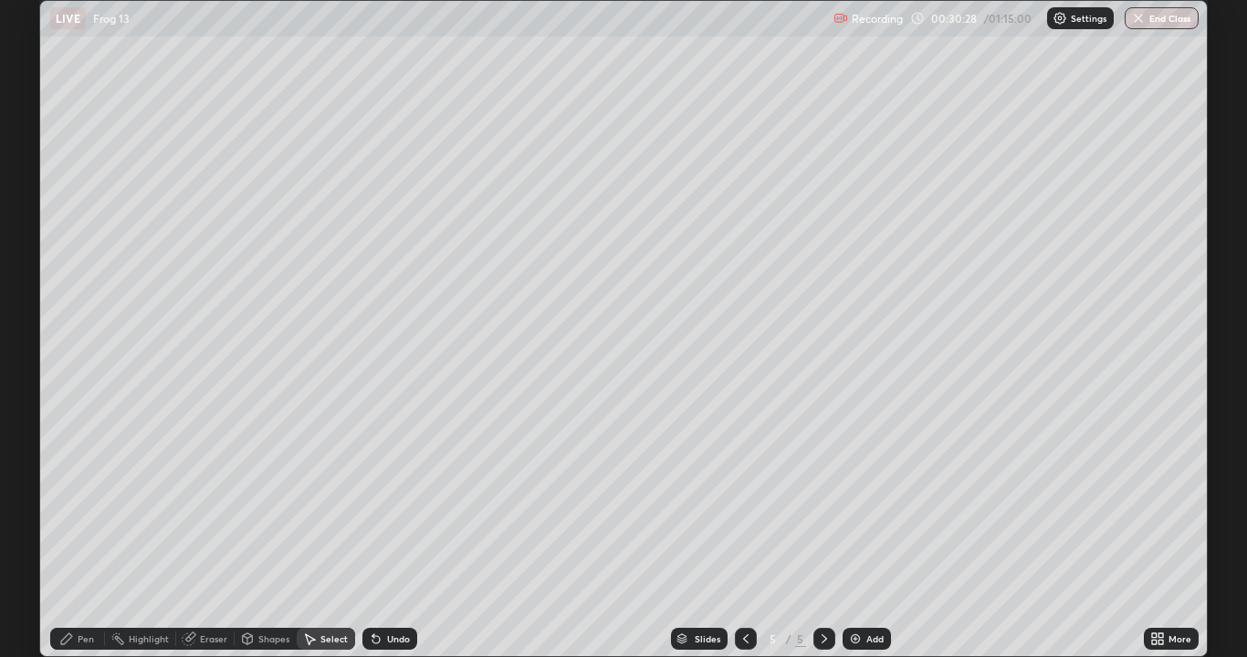
click at [78, 533] on div "Pen" at bounding box center [86, 638] width 16 height 9
click at [33, 321] on div at bounding box center [32, 321] width 11 height 11
click at [36, 201] on div at bounding box center [32, 204] width 11 height 11
click at [329, 533] on div "Select" at bounding box center [333, 638] width 27 height 9
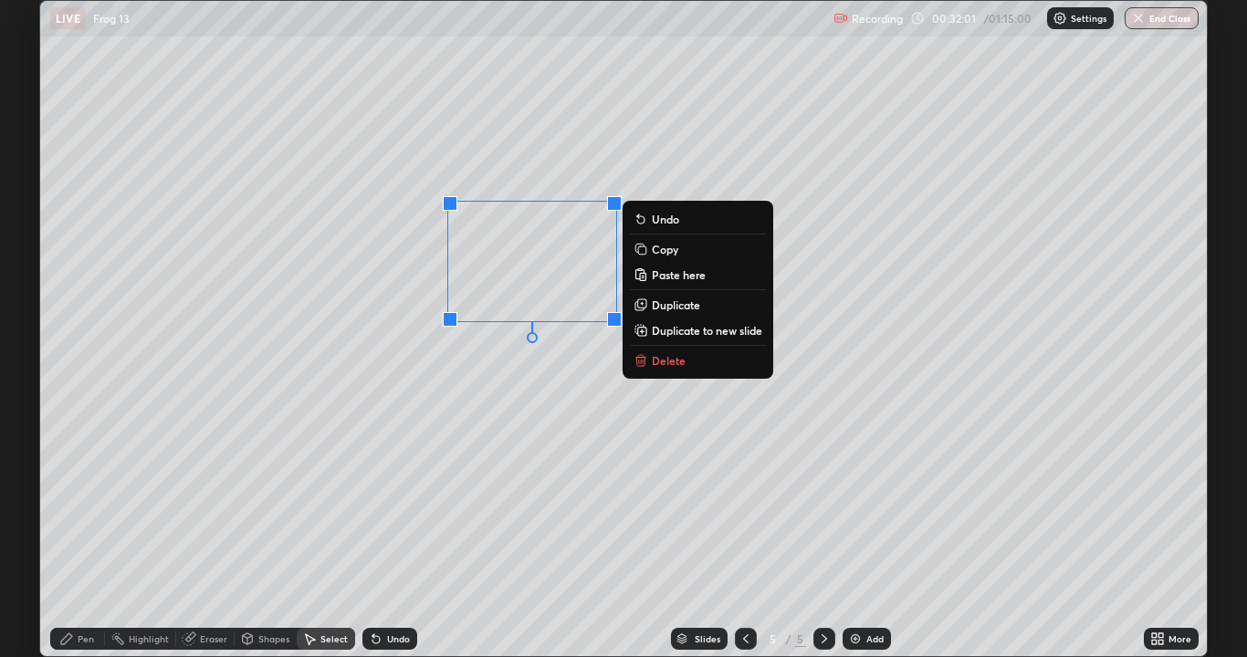
click at [492, 399] on div "0 ° Undo Copy Paste here Duplicate Duplicate to new slide Delete" at bounding box center [623, 328] width 1166 height 655
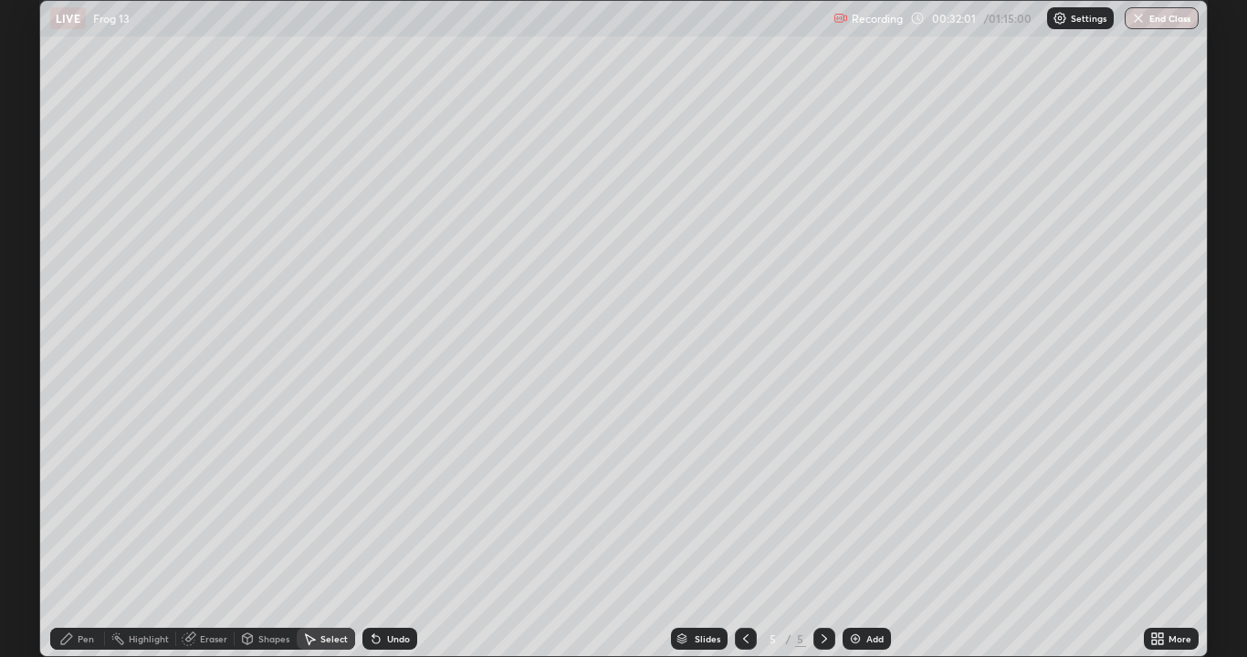
click at [77, 533] on div "Pen" at bounding box center [77, 639] width 55 height 22
click at [35, 320] on div at bounding box center [32, 321] width 11 height 11
click at [389, 533] on div "Undo" at bounding box center [389, 639] width 55 height 22
click at [393, 533] on div "Undo" at bounding box center [398, 638] width 23 height 9
click at [395, 533] on div "Undo" at bounding box center [398, 638] width 23 height 9
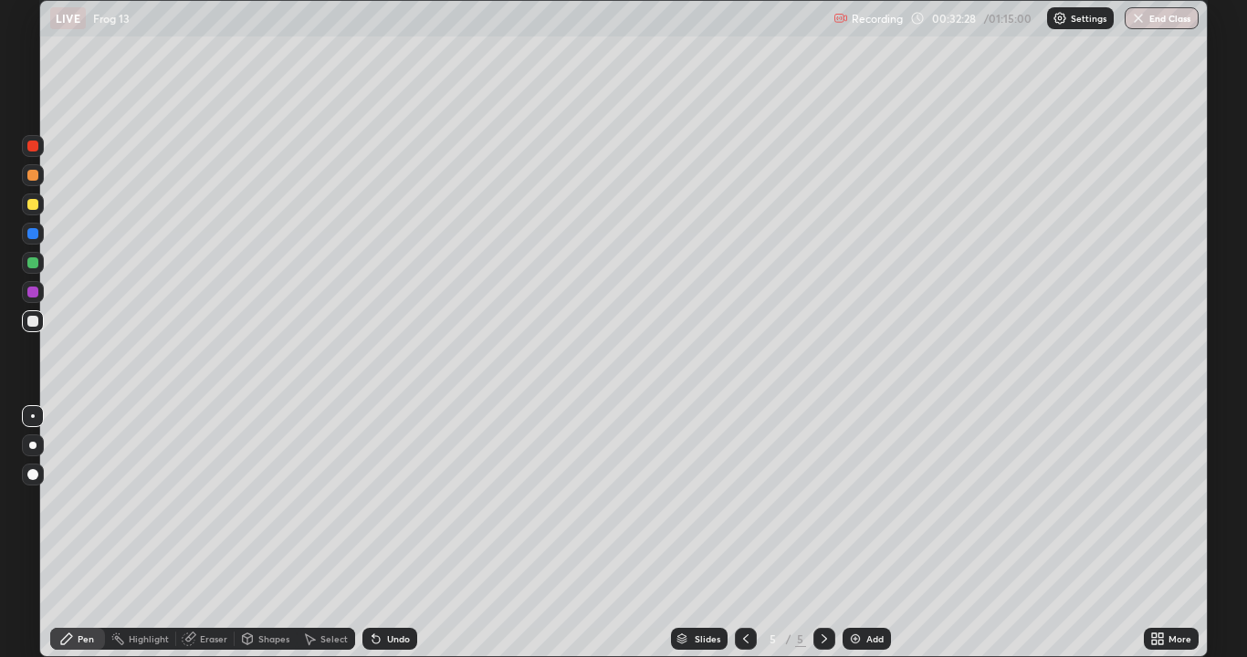
click at [395, 533] on div "Undo" at bounding box center [398, 638] width 23 height 9
click at [397, 533] on div "Undo" at bounding box center [398, 638] width 23 height 9
click at [398, 533] on div "Undo" at bounding box center [398, 638] width 23 height 9
click at [401, 533] on div "Undo" at bounding box center [398, 638] width 23 height 9
click at [402, 533] on div "Undo" at bounding box center [398, 638] width 23 height 9
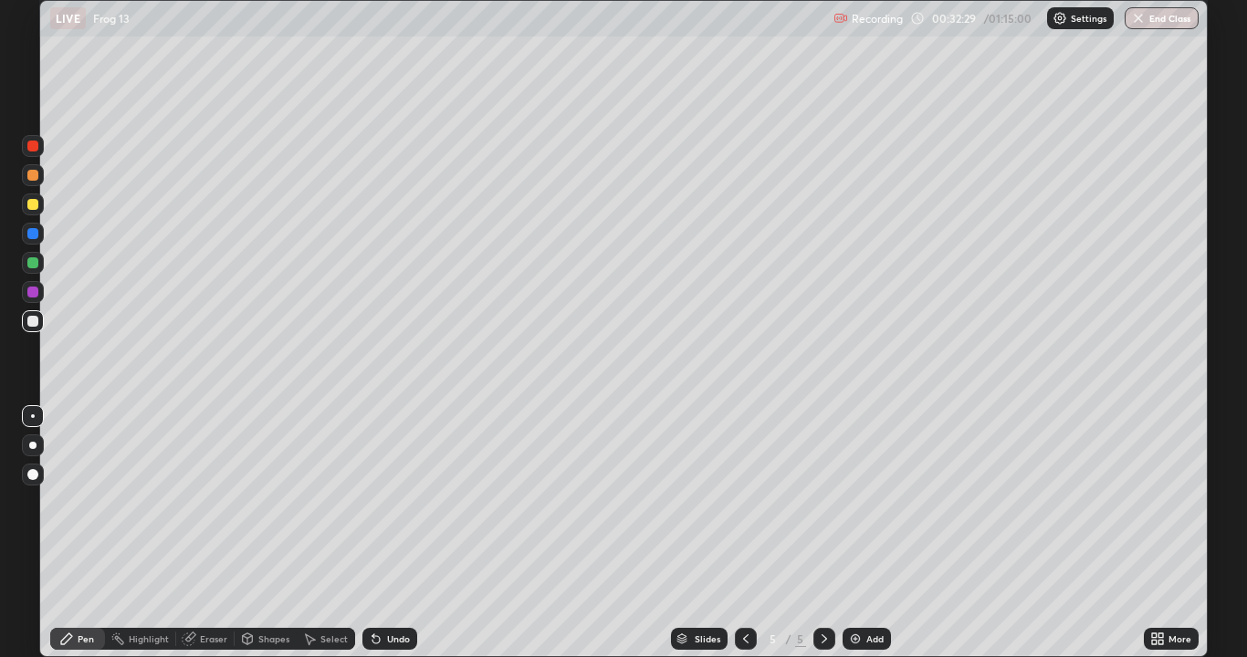
click at [402, 533] on div "Undo" at bounding box center [398, 638] width 23 height 9
click at [33, 205] on div at bounding box center [32, 204] width 11 height 11
click at [33, 264] on div at bounding box center [32, 262] width 11 height 11
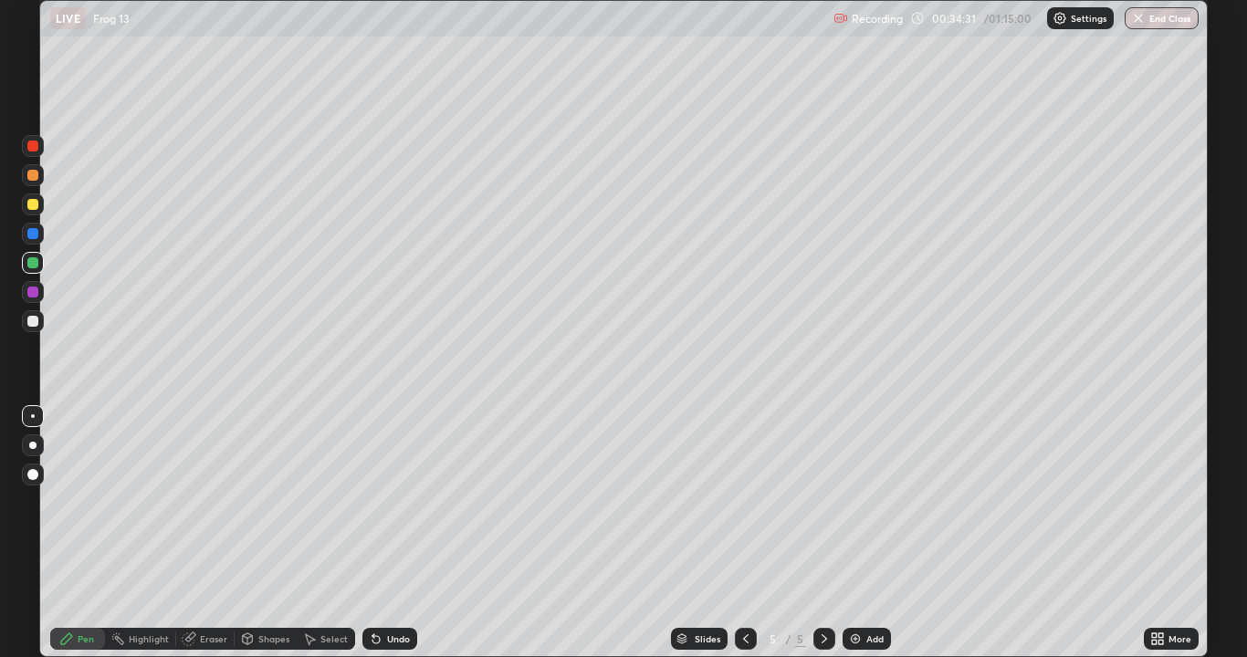
click at [862, 533] on div "Add" at bounding box center [866, 639] width 48 height 22
click at [31, 321] on div at bounding box center [32, 321] width 11 height 11
click at [32, 470] on div at bounding box center [32, 474] width 11 height 11
click at [387, 533] on div "Undo" at bounding box center [389, 639] width 55 height 22
click at [33, 263] on div at bounding box center [32, 262] width 11 height 11
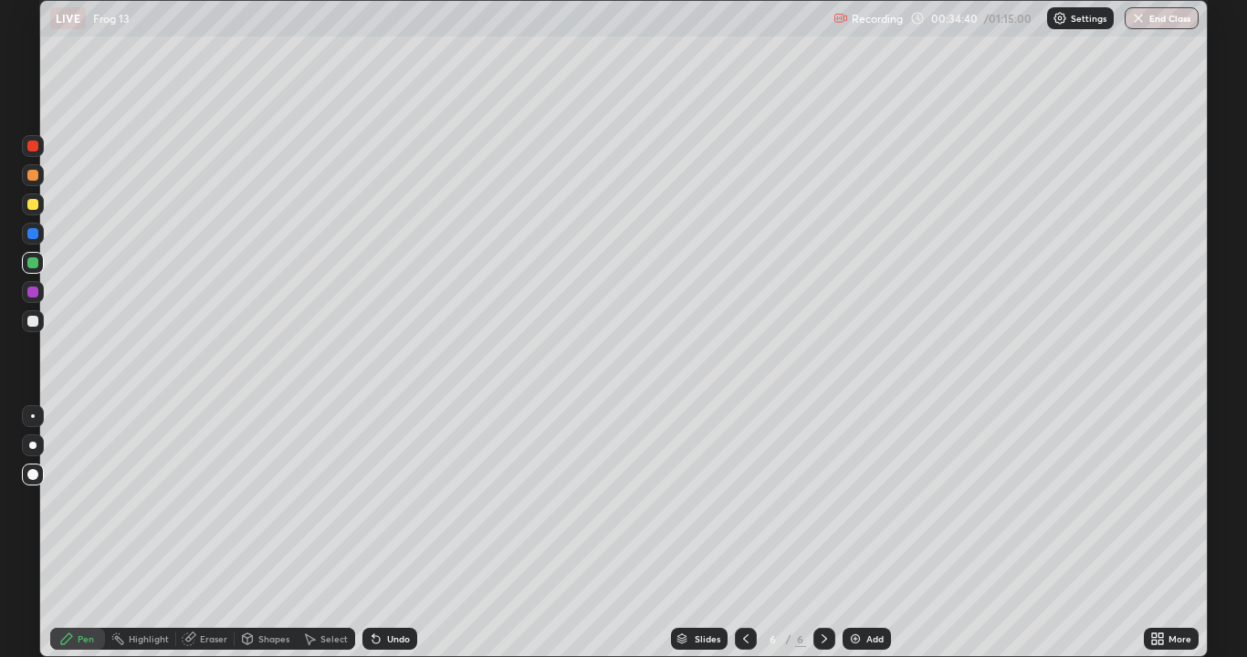
click at [31, 416] on div at bounding box center [33, 416] width 4 height 4
click at [203, 533] on div "Eraser" at bounding box center [213, 638] width 27 height 9
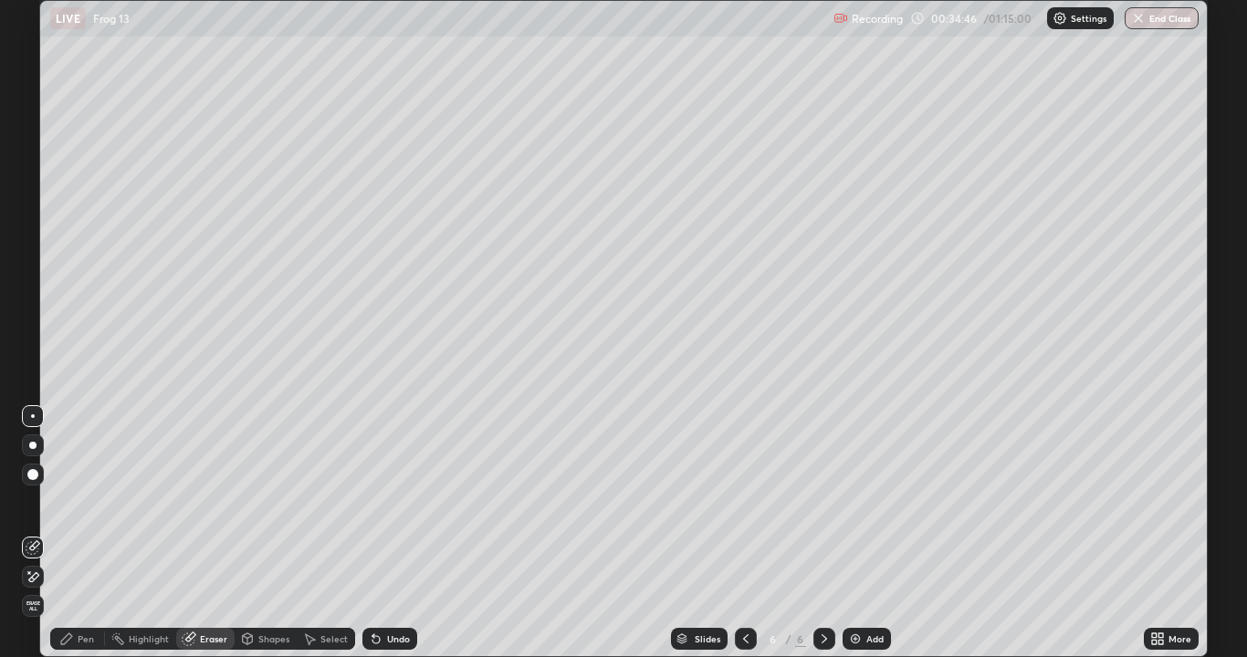
click at [57, 533] on div "Pen" at bounding box center [77, 639] width 55 height 22
click at [27, 208] on div at bounding box center [33, 204] width 22 height 22
click at [25, 472] on div at bounding box center [33, 475] width 22 height 22
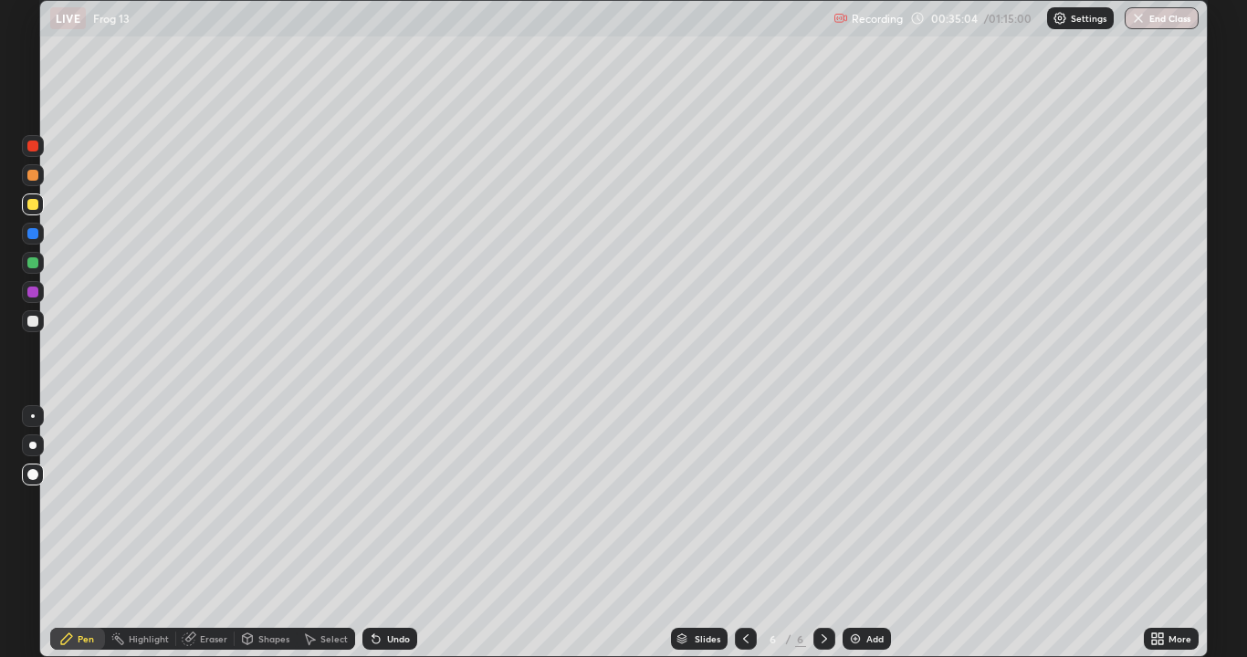
click at [29, 179] on div at bounding box center [32, 175] width 11 height 11
click at [34, 311] on div at bounding box center [33, 321] width 22 height 22
click at [31, 176] on div at bounding box center [32, 175] width 11 height 11
click at [33, 205] on div at bounding box center [32, 204] width 11 height 11
click at [33, 416] on div at bounding box center [33, 416] width 4 height 4
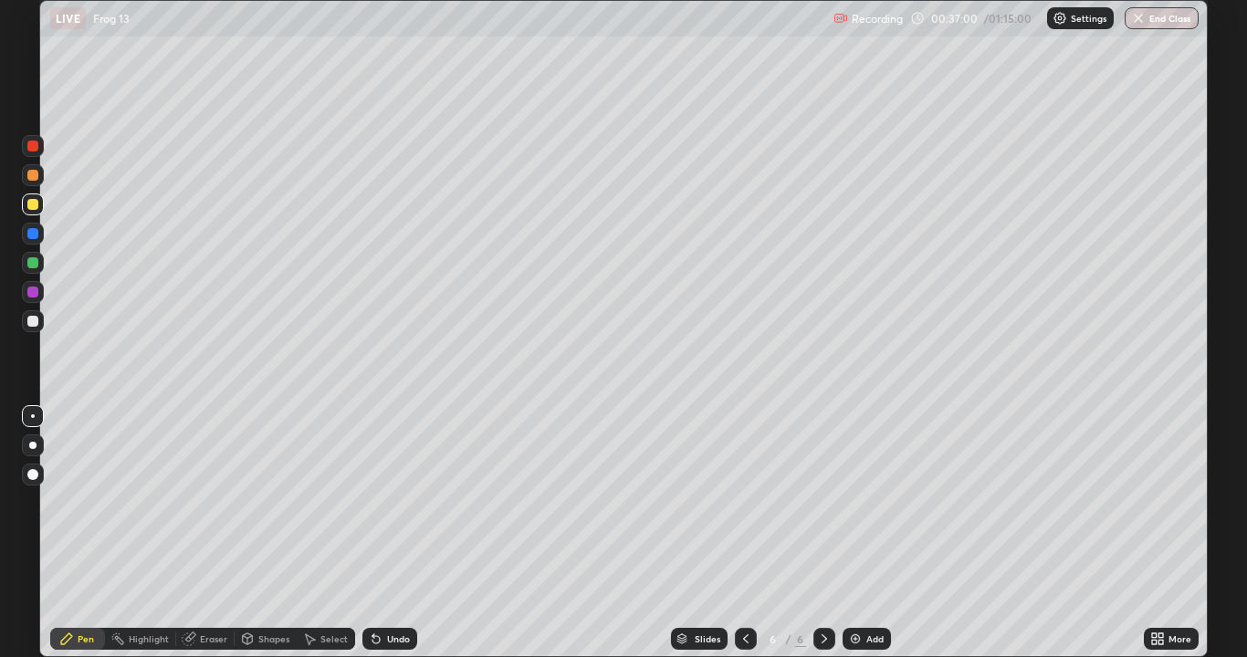
click at [32, 319] on div at bounding box center [32, 321] width 11 height 11
click at [28, 205] on div at bounding box center [32, 204] width 11 height 11
click at [392, 533] on div "Undo" at bounding box center [389, 639] width 55 height 22
click at [387, 533] on div "Undo" at bounding box center [398, 638] width 23 height 9
click at [381, 533] on div "Undo" at bounding box center [389, 639] width 55 height 22
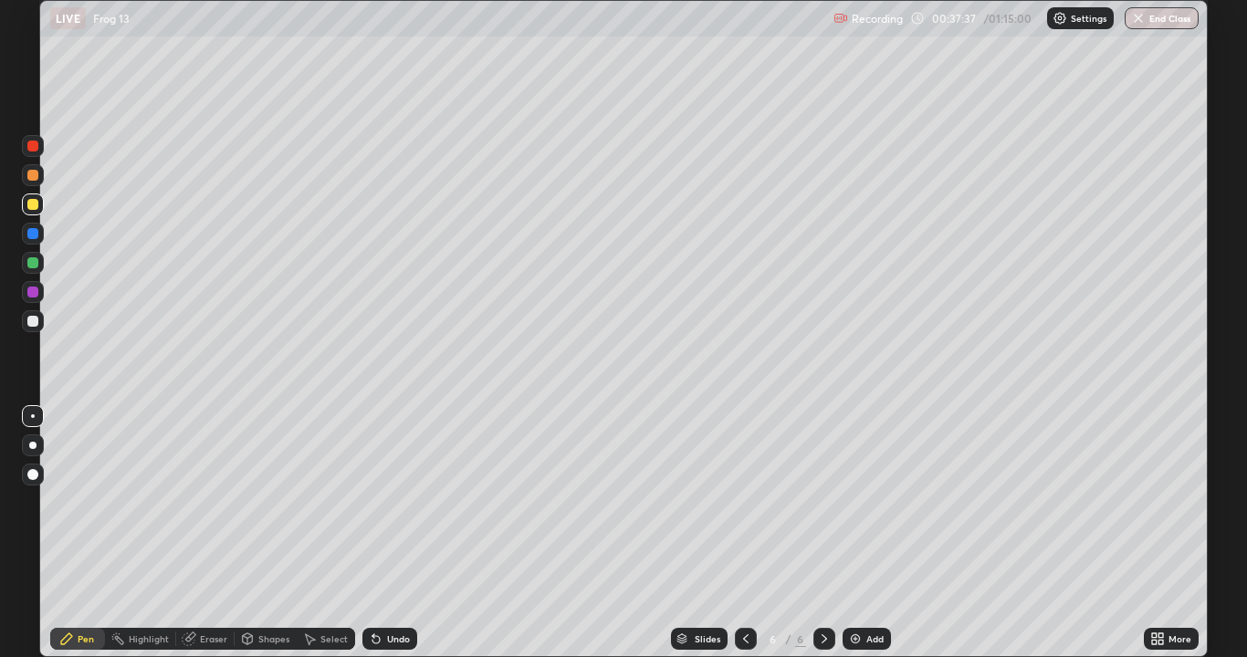
click at [383, 533] on div "Undo" at bounding box center [389, 639] width 55 height 22
click at [384, 533] on div "Undo" at bounding box center [389, 639] width 55 height 22
click at [387, 533] on div "Undo" at bounding box center [398, 638] width 23 height 9
click at [393, 533] on div "Undo" at bounding box center [398, 638] width 23 height 9
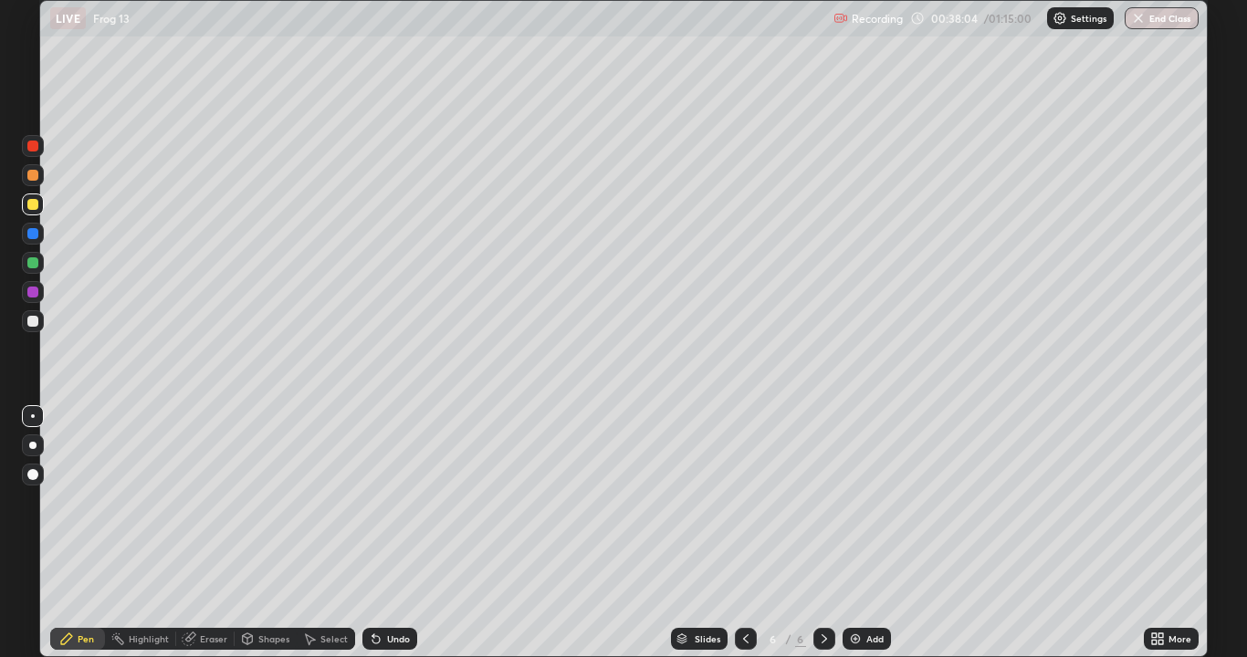
click at [399, 533] on div "Undo" at bounding box center [398, 638] width 23 height 9
click at [858, 533] on div "Add" at bounding box center [866, 639] width 48 height 22
click at [30, 319] on div at bounding box center [32, 321] width 11 height 11
click at [31, 469] on div at bounding box center [32, 474] width 11 height 11
click at [32, 320] on div at bounding box center [32, 321] width 11 height 11
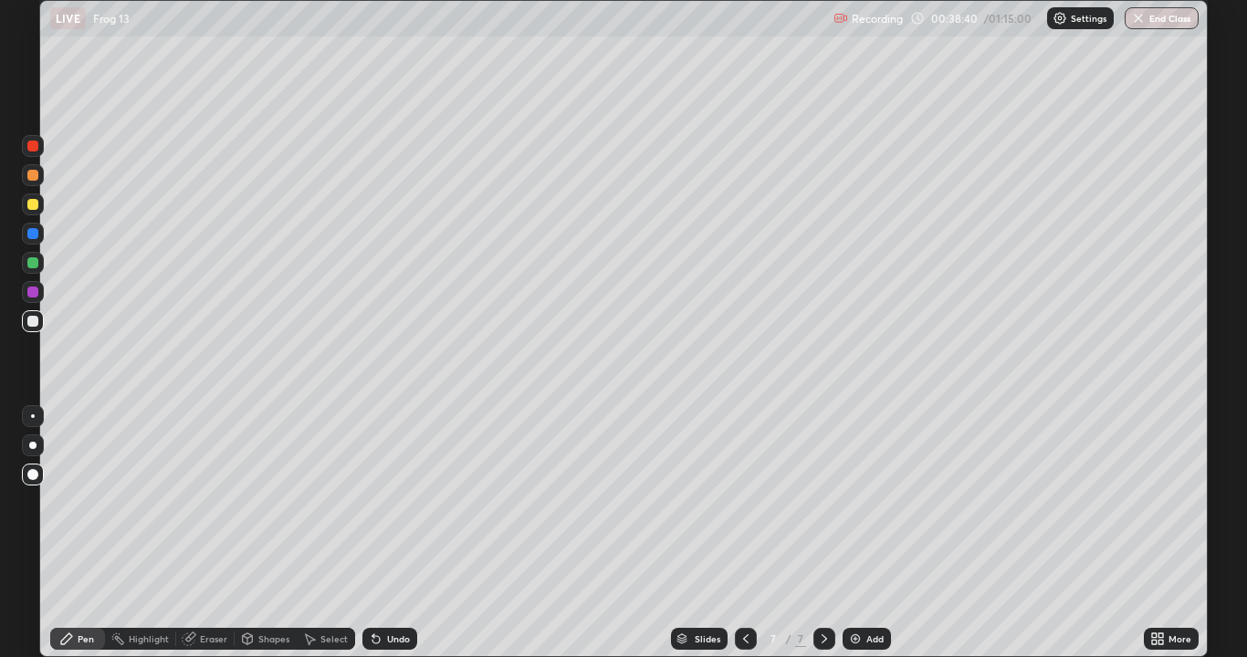
click at [26, 406] on div at bounding box center [33, 416] width 22 height 22
click at [31, 203] on div at bounding box center [32, 204] width 11 height 11
click at [37, 297] on div at bounding box center [33, 292] width 22 height 22
click at [28, 465] on div at bounding box center [33, 475] width 22 height 22
click at [30, 317] on div at bounding box center [32, 321] width 11 height 11
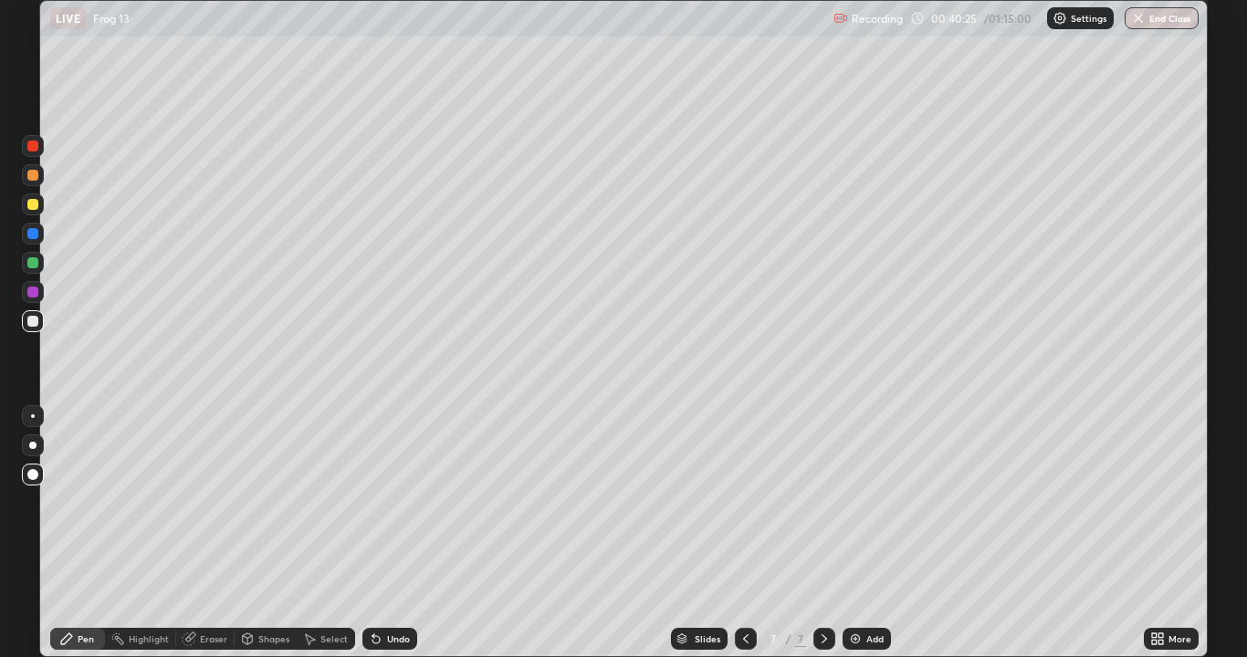
click at [35, 266] on div at bounding box center [32, 262] width 11 height 11
click at [204, 533] on div "Eraser" at bounding box center [213, 638] width 27 height 9
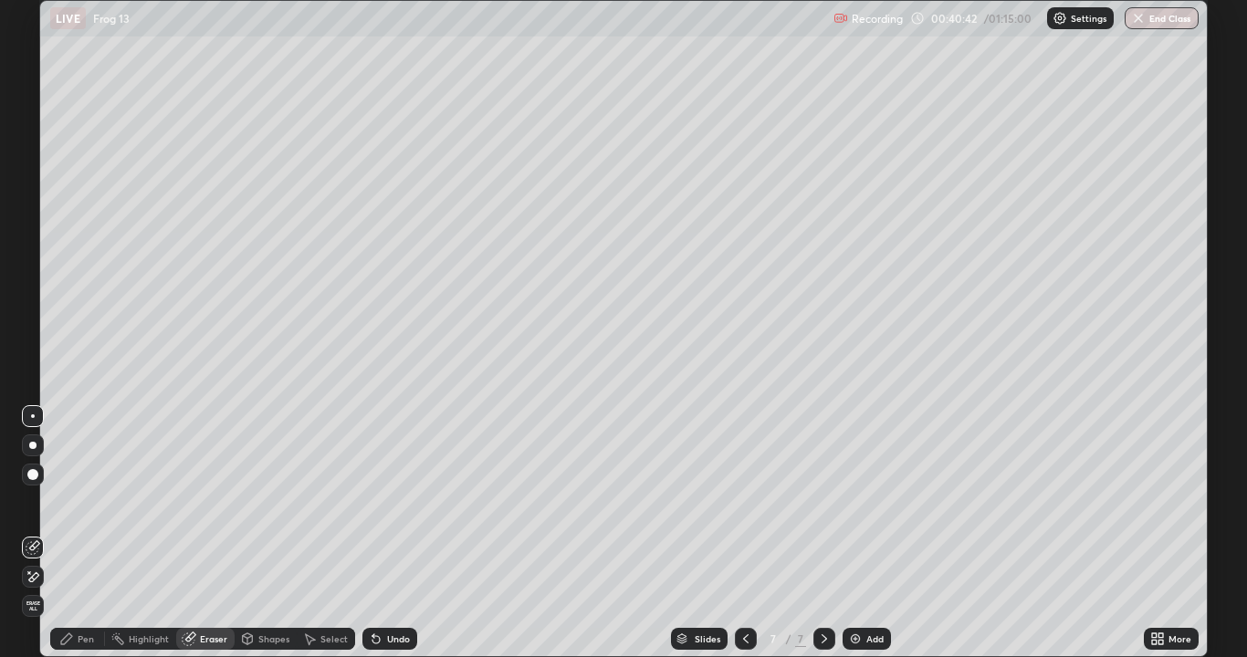
click at [78, 533] on div "Pen" at bounding box center [86, 638] width 16 height 9
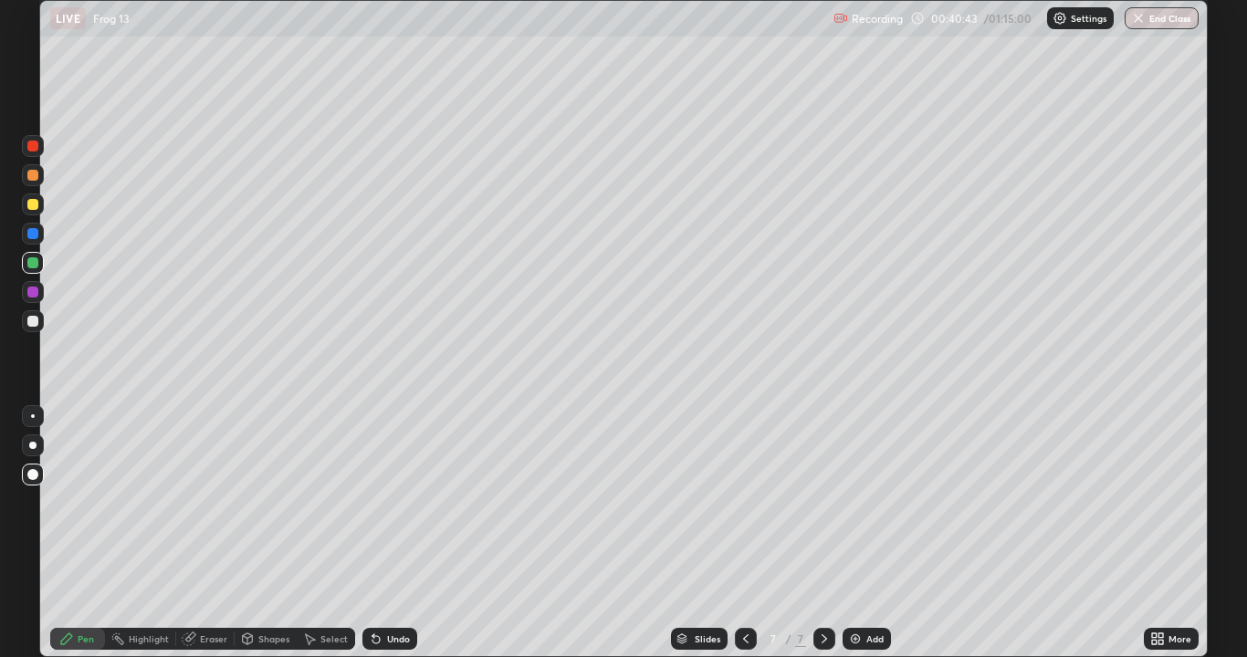
click at [34, 318] on div at bounding box center [32, 321] width 11 height 11
click at [31, 205] on div at bounding box center [32, 204] width 11 height 11
click at [33, 416] on div at bounding box center [33, 416] width 4 height 4
click at [384, 533] on div "Undo" at bounding box center [389, 639] width 55 height 22
click at [744, 533] on icon at bounding box center [745, 639] width 15 height 15
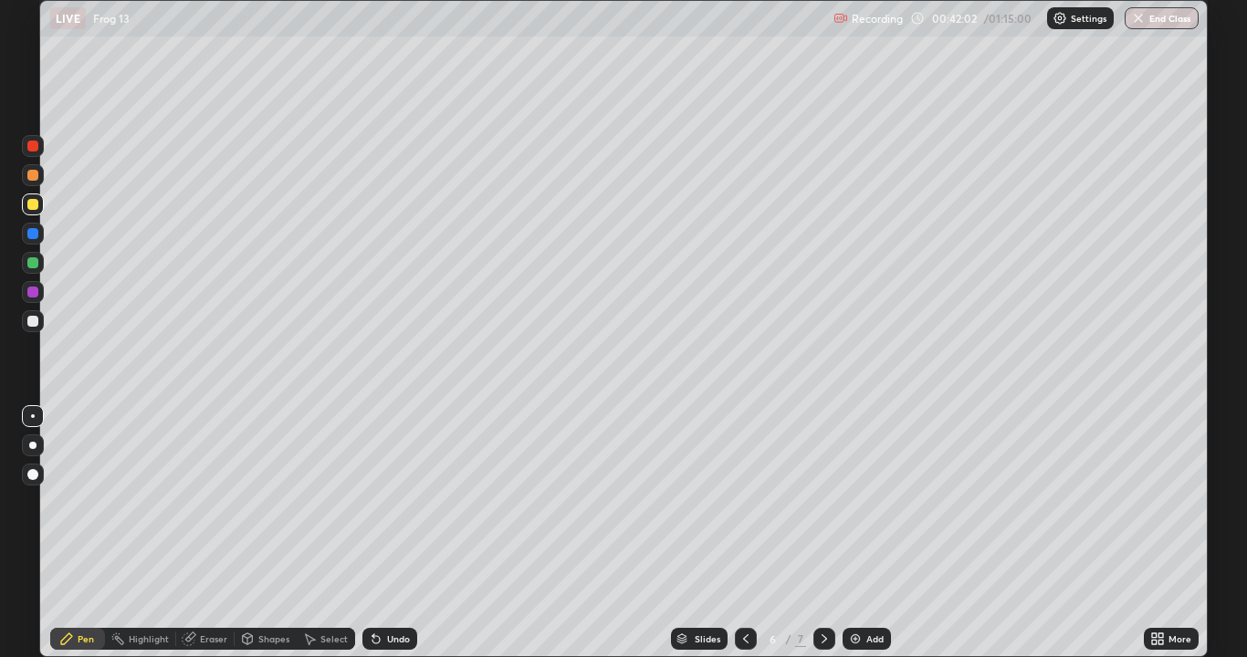
click at [744, 533] on icon at bounding box center [745, 639] width 15 height 15
click at [824, 533] on icon at bounding box center [824, 639] width 15 height 15
click at [820, 533] on icon at bounding box center [824, 639] width 15 height 15
click at [1167, 533] on div "More" at bounding box center [1171, 639] width 55 height 22
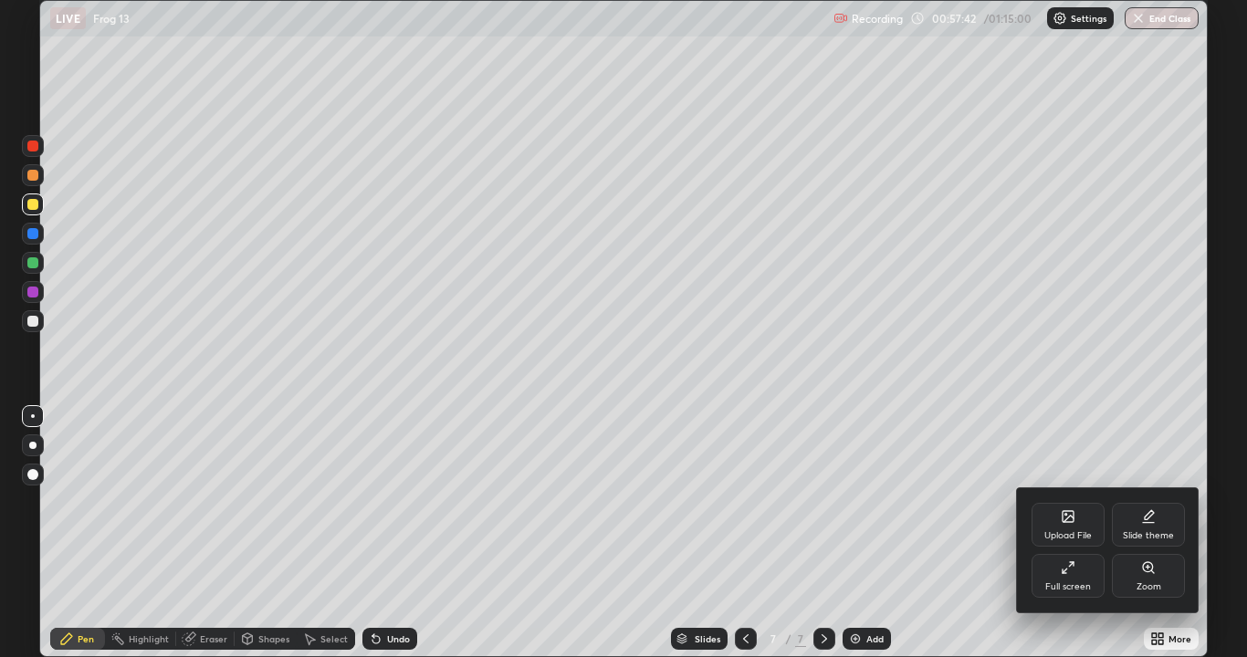
click at [1073, 533] on icon at bounding box center [1067, 567] width 15 height 15
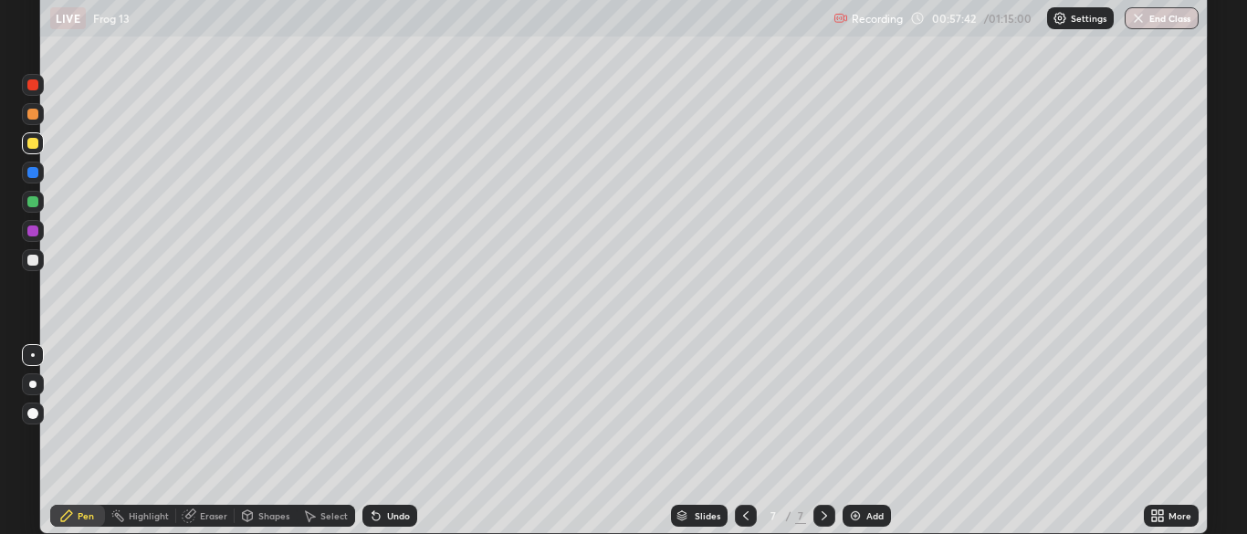
scroll to position [90730, 90018]
